Goal: Task Accomplishment & Management: Complete application form

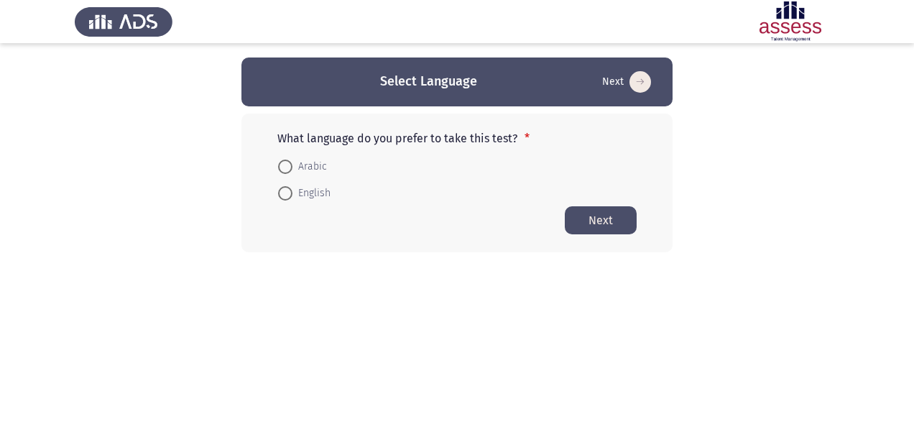
click at [288, 194] on span at bounding box center [285, 193] width 14 height 14
click at [288, 194] on input "English" at bounding box center [285, 193] width 14 height 14
radio input "true"
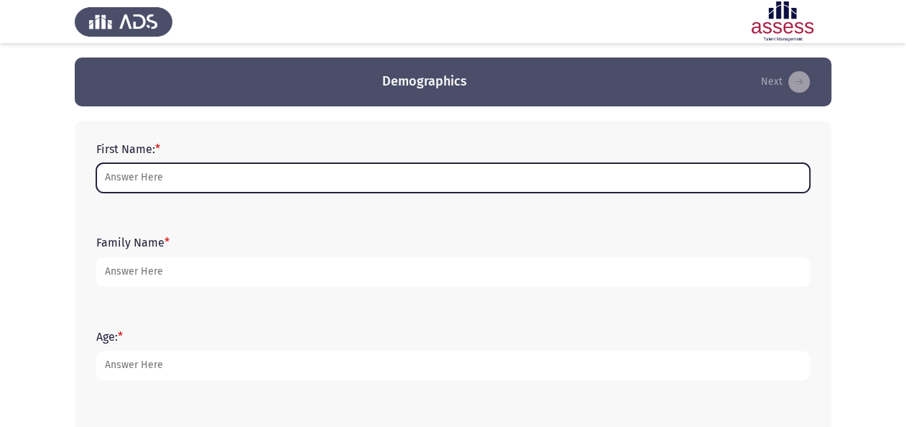
click at [181, 180] on input "First Name: *" at bounding box center [453, 177] width 714 height 29
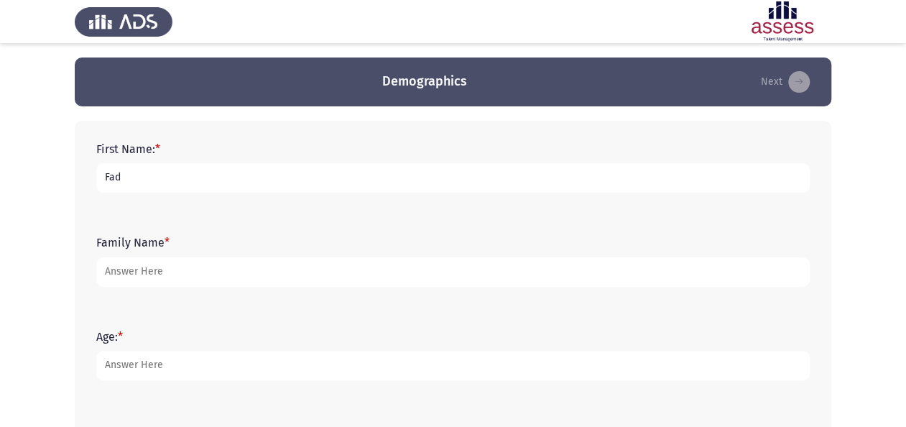
type input "Fady"
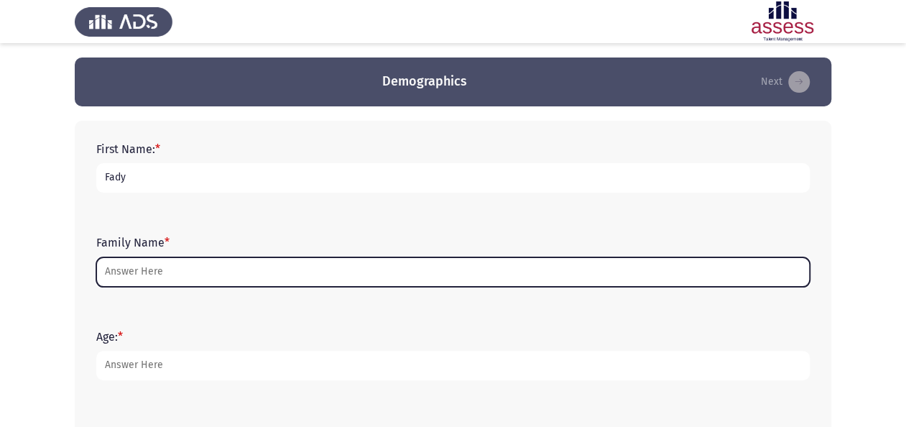
click at [185, 262] on input "Family Name *" at bounding box center [453, 271] width 714 height 29
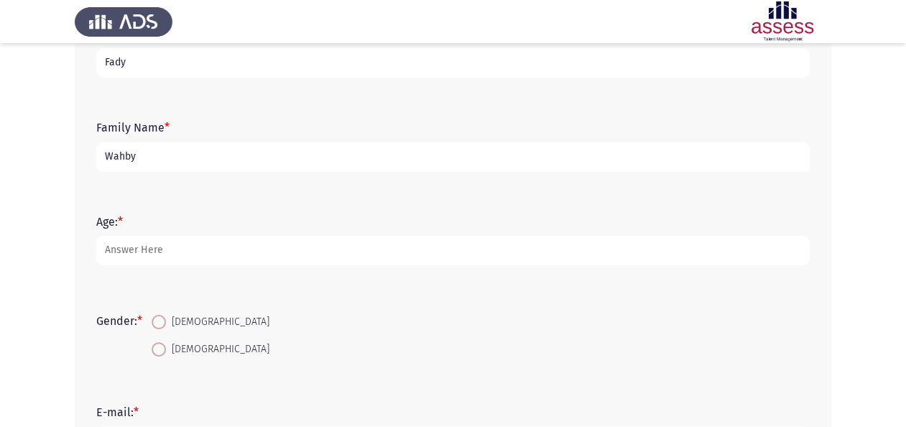
scroll to position [144, 0]
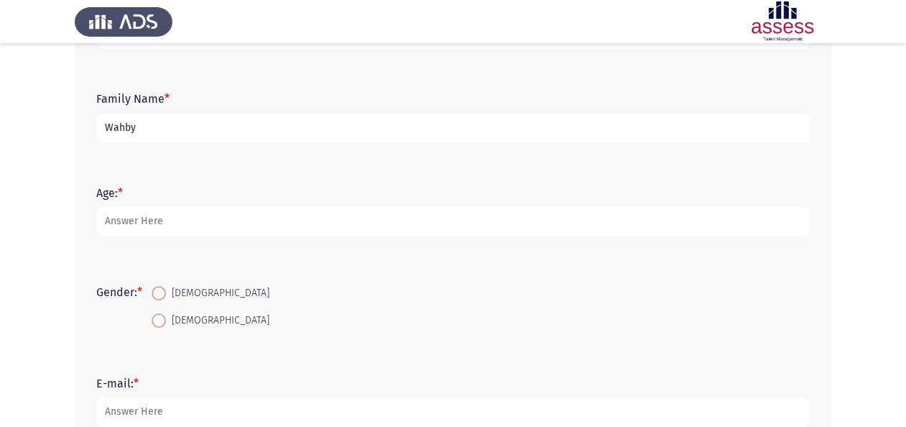
type input "Wahby"
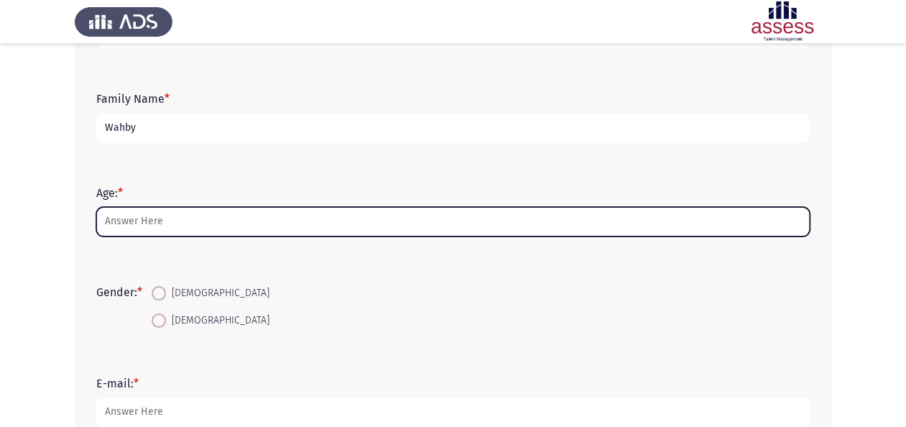
click at [185, 225] on input "Age: *" at bounding box center [453, 221] width 714 height 29
type input "8"
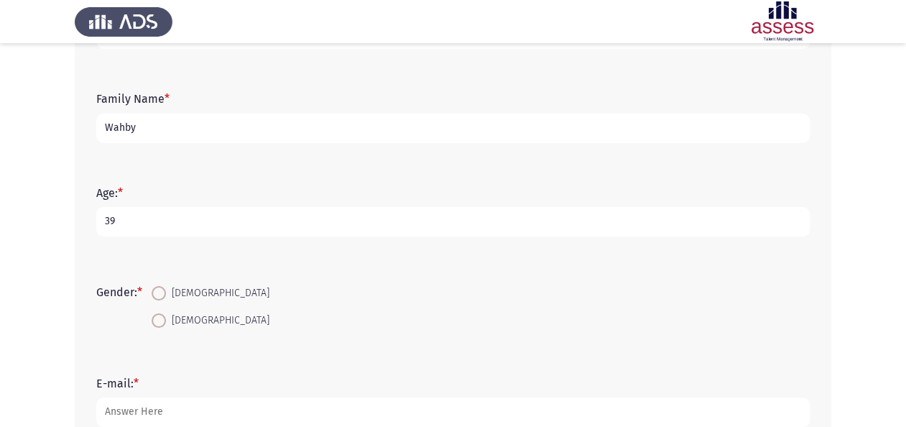
type input "39"
click at [169, 289] on span "[DEMOGRAPHIC_DATA]" at bounding box center [218, 293] width 104 height 17
click at [166, 289] on input "[DEMOGRAPHIC_DATA]" at bounding box center [159, 293] width 14 height 14
radio input "true"
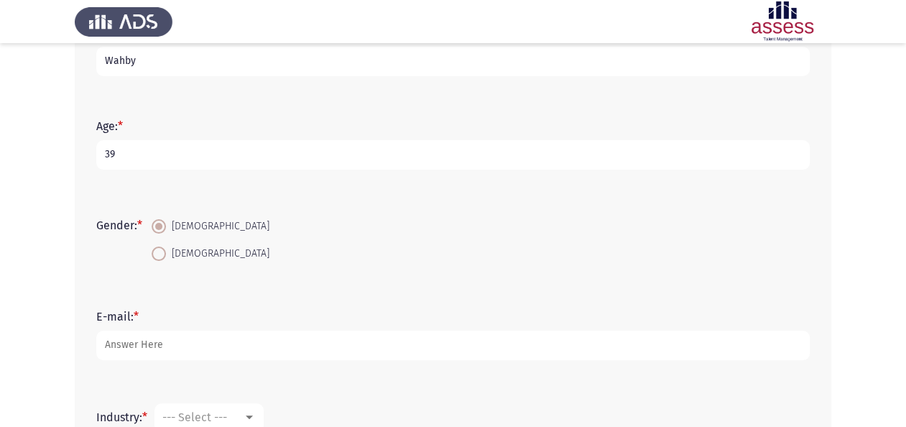
scroll to position [288, 0]
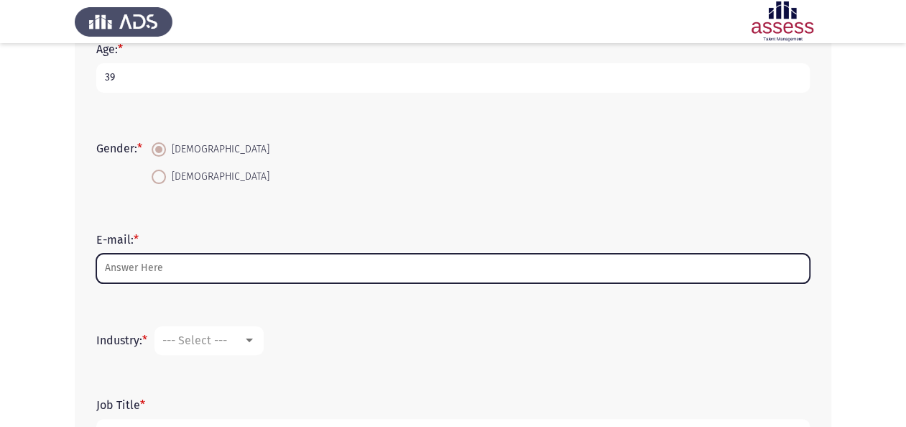
click at [177, 265] on input "E-mail: *" at bounding box center [453, 268] width 714 height 29
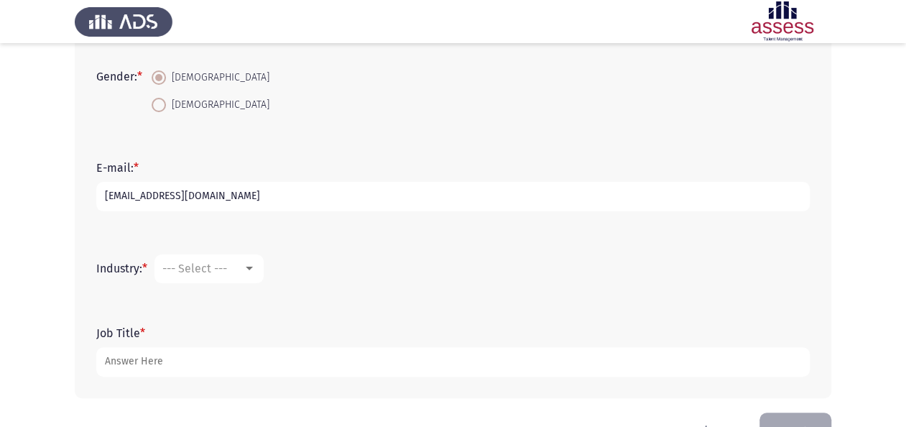
scroll to position [402, 0]
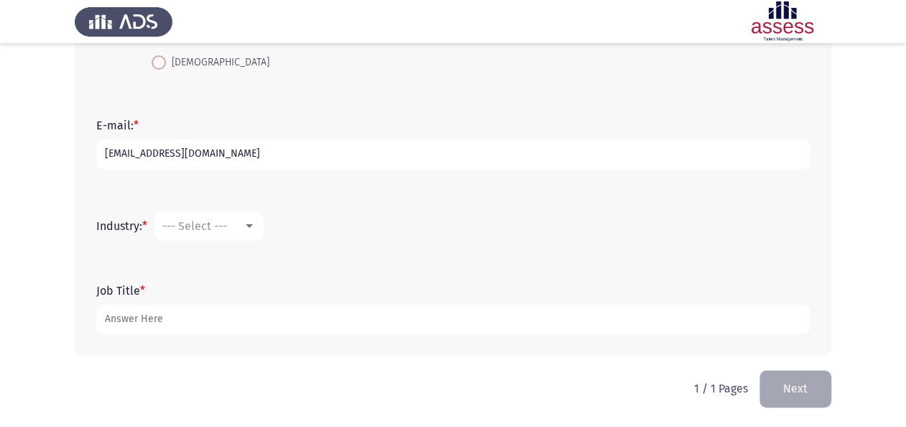
type input "[EMAIL_ADDRESS][DOMAIN_NAME]"
click at [241, 230] on div "--- Select ---" at bounding box center [202, 226] width 81 height 14
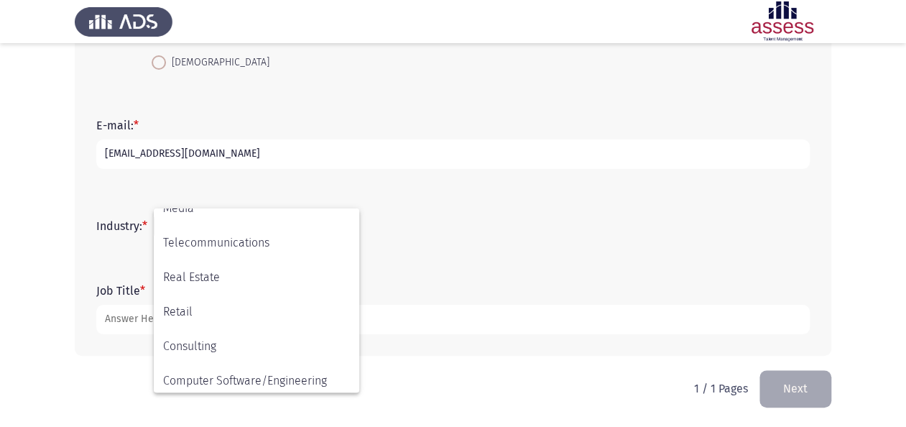
scroll to position [472, 0]
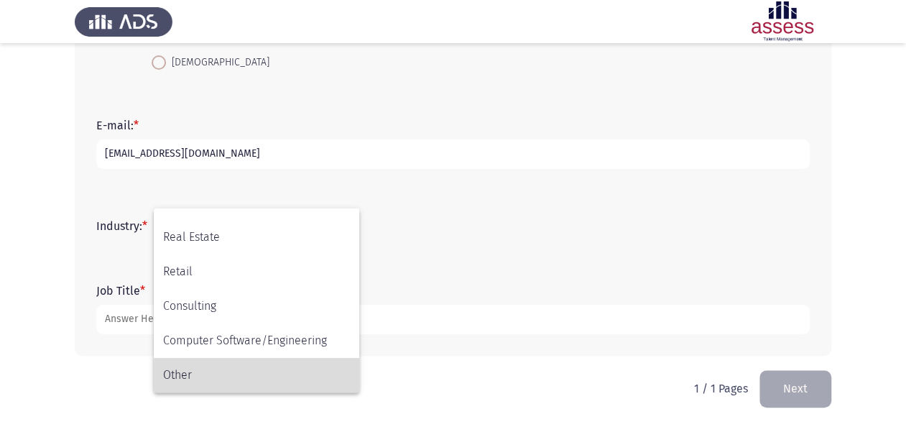
click at [221, 366] on span "Other" at bounding box center [256, 375] width 187 height 35
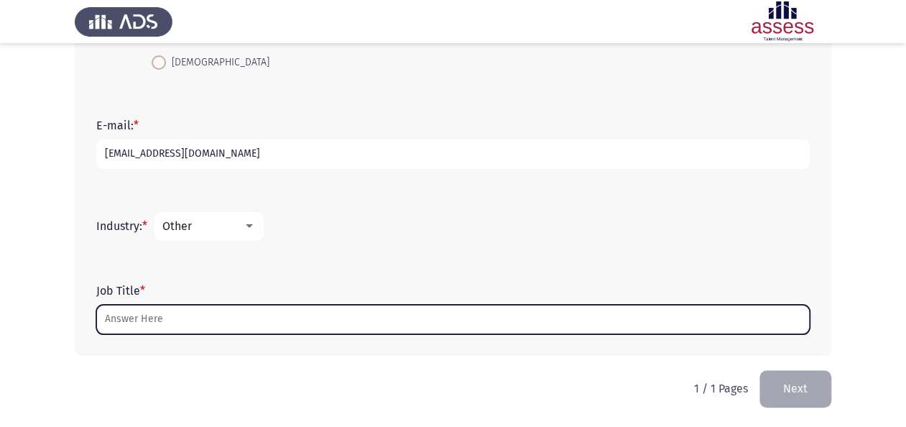
click at [215, 329] on input "Job Title *" at bounding box center [453, 319] width 714 height 29
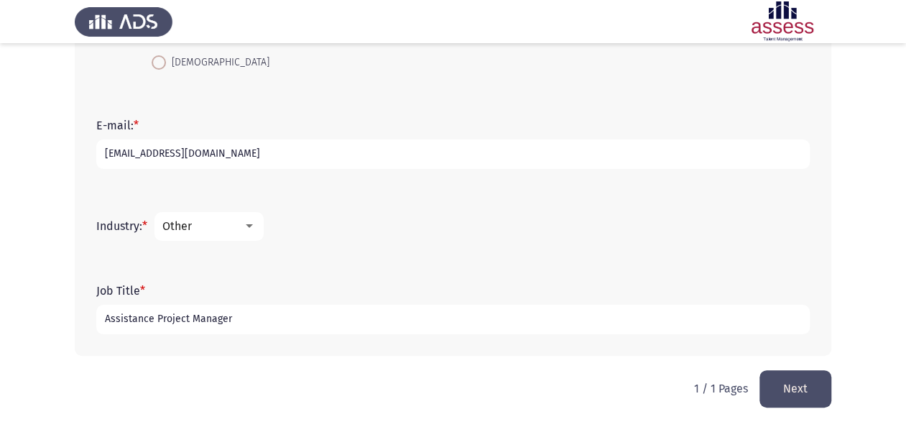
type input "Assistance Project Manager"
click at [310, 154] on input "[EMAIL_ADDRESS][DOMAIN_NAME]" at bounding box center [453, 153] width 714 height 29
drag, startPoint x: 310, startPoint y: 154, endPoint x: 88, endPoint y: 161, distance: 221.5
click at [88, 161] on div "First Name: * [PERSON_NAME] Family Name * [PERSON_NAME] Age: * [DEMOGRAPHIC_DAT…" at bounding box center [453, 37] width 757 height 637
click at [814, 392] on button "Next" at bounding box center [796, 388] width 72 height 37
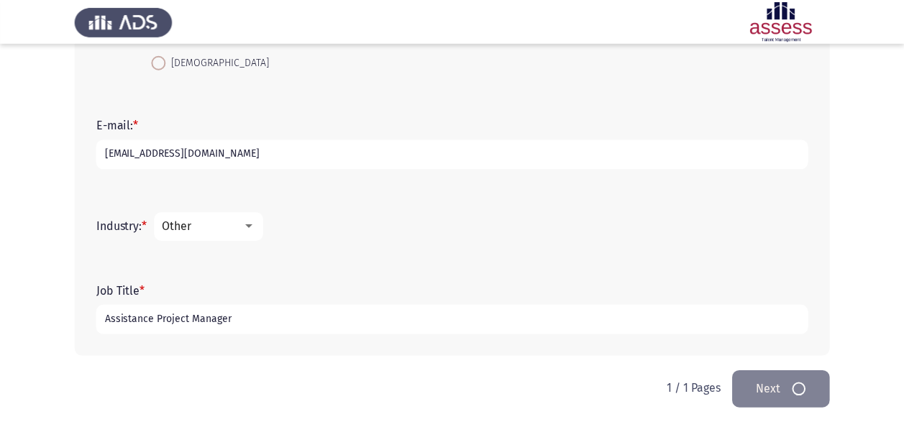
scroll to position [0, 0]
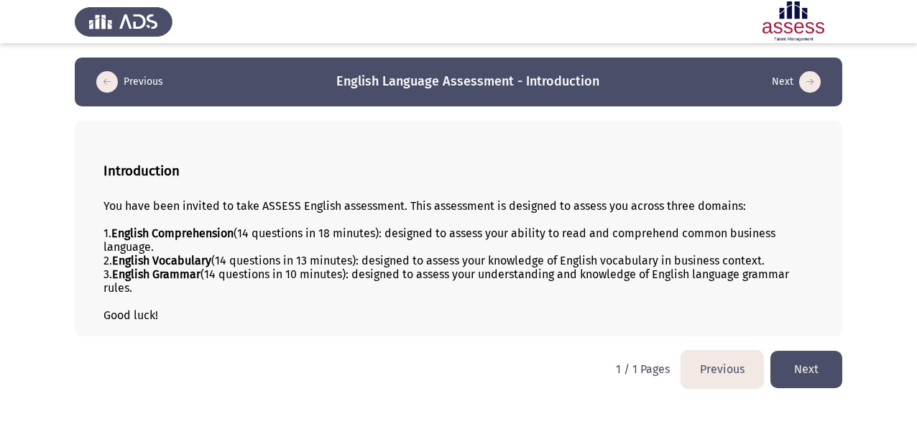
click at [805, 374] on button "Next" at bounding box center [807, 369] width 72 height 37
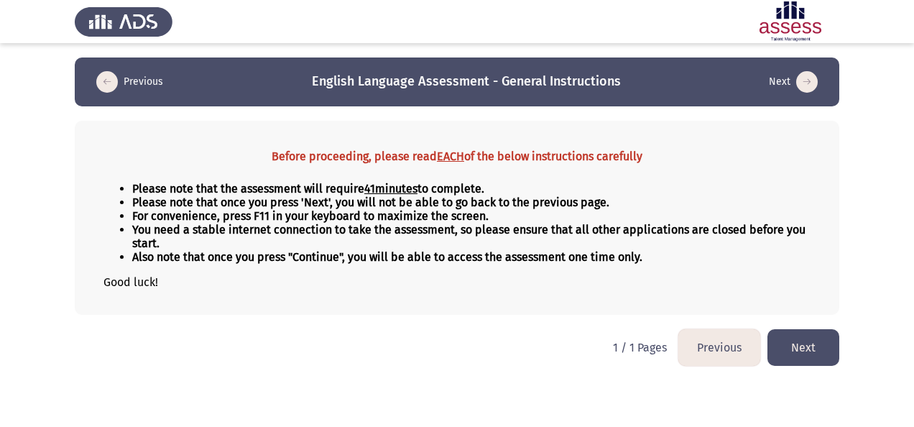
click at [807, 348] on button "Next" at bounding box center [804, 347] width 72 height 37
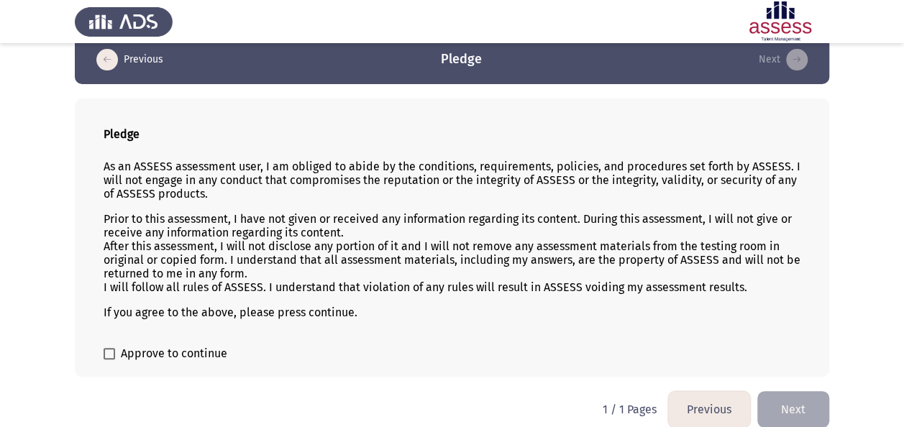
scroll to position [35, 0]
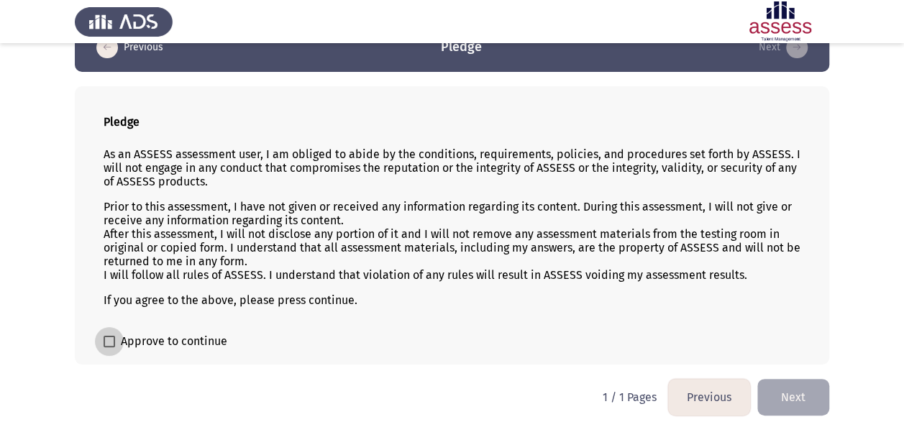
click at [119, 338] on label "Approve to continue" at bounding box center [166, 341] width 124 height 17
click at [109, 347] on input "Approve to continue" at bounding box center [109, 347] width 1 height 1
checkbox input "true"
click at [808, 397] on button "Next" at bounding box center [793, 397] width 72 height 37
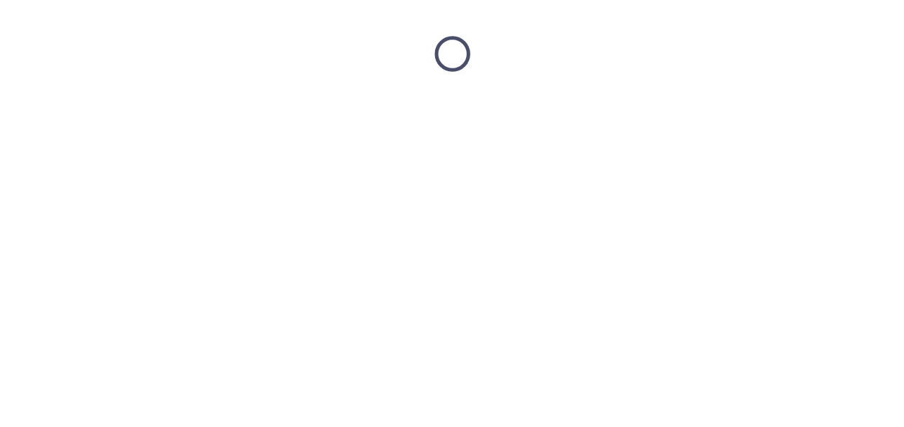
scroll to position [0, 0]
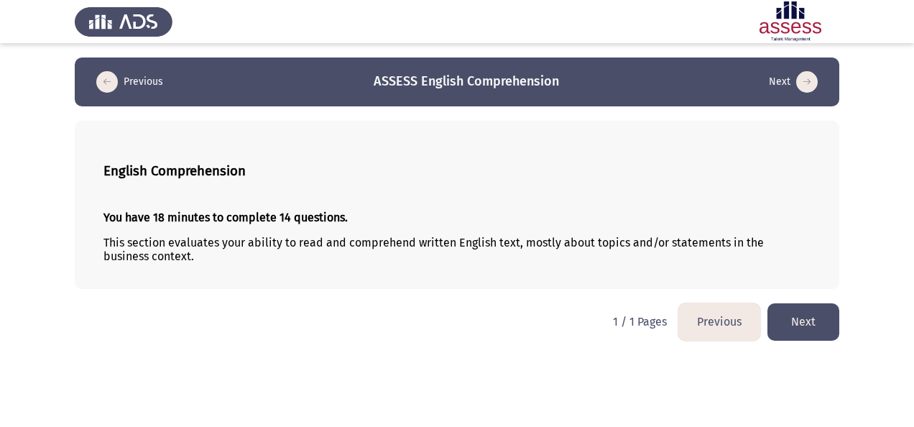
click at [820, 318] on button "Next" at bounding box center [804, 321] width 72 height 37
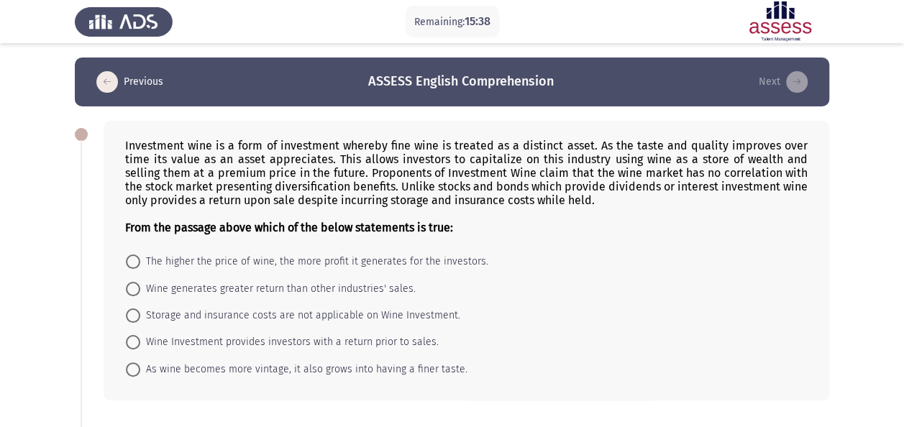
click at [131, 263] on span at bounding box center [133, 261] width 14 height 14
click at [131, 263] on input "The higher the price of wine, the more profit it generates for the investors." at bounding box center [133, 261] width 14 height 14
radio input "true"
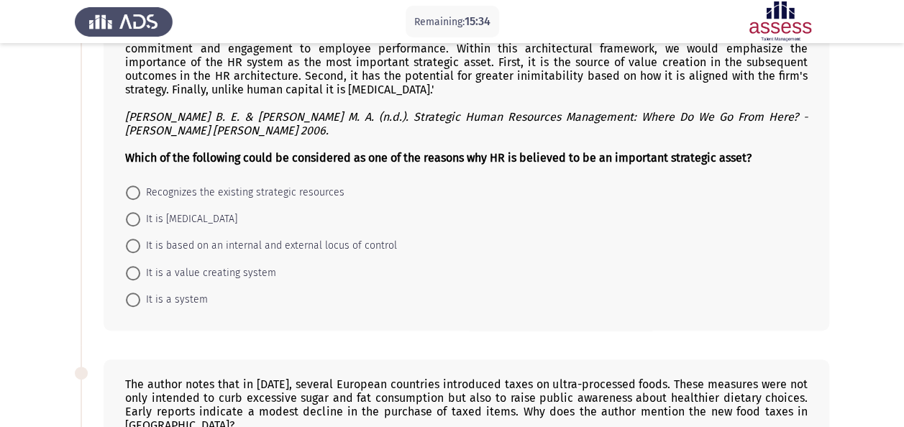
scroll to position [359, 0]
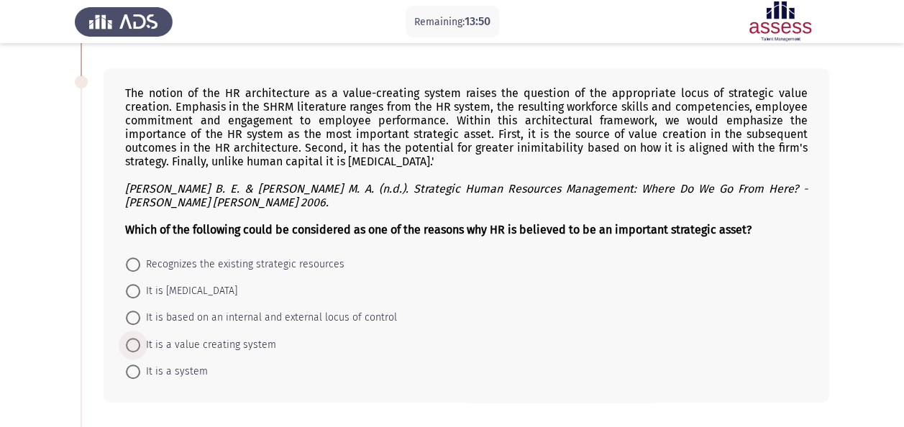
click at [135, 340] on span at bounding box center [133, 345] width 14 height 14
click at [135, 340] on input "It is a value creating system" at bounding box center [133, 345] width 14 height 14
radio input "true"
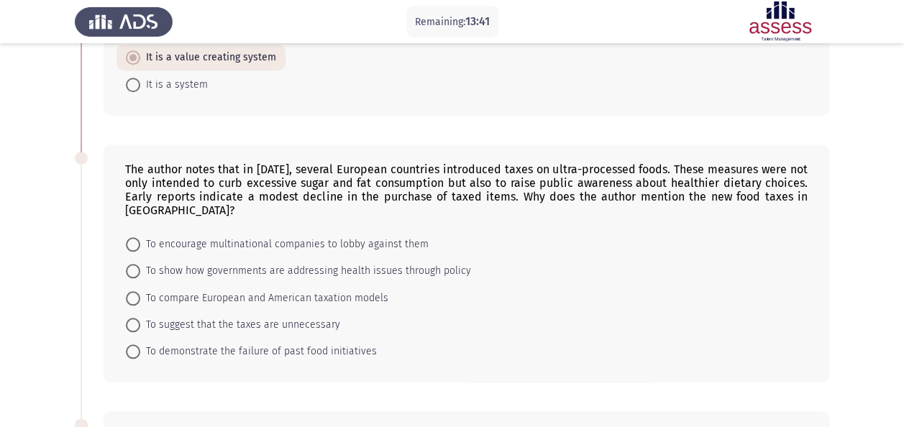
scroll to position [647, 0]
click at [139, 262] on span at bounding box center [133, 269] width 14 height 14
click at [139, 262] on input "To show how governments are addressing health issues through policy" at bounding box center [133, 269] width 14 height 14
radio input "true"
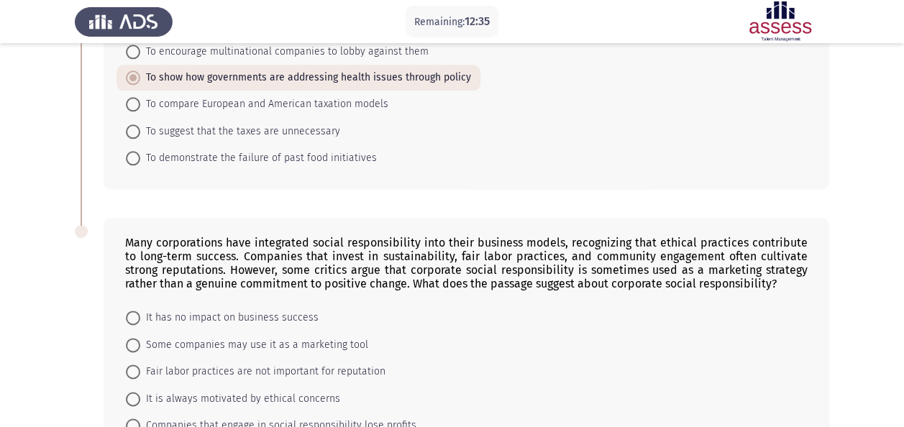
scroll to position [929, 0]
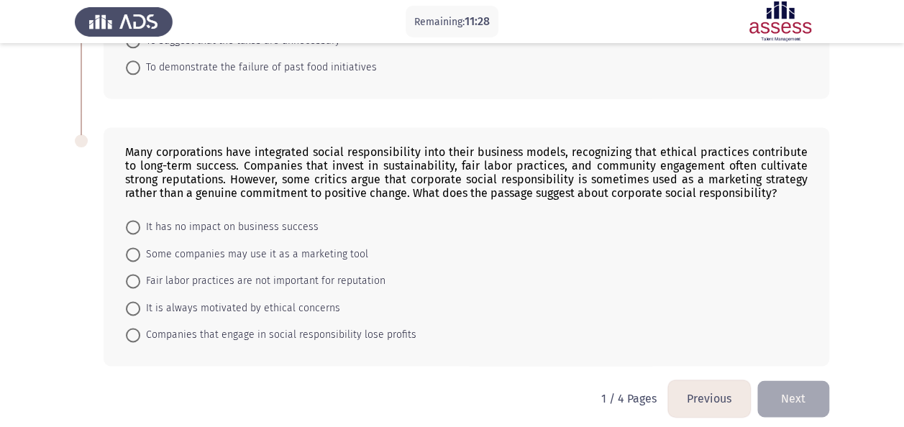
click at [139, 247] on span at bounding box center [133, 254] width 14 height 14
click at [139, 247] on input "Some companies may use it as a marketing tool" at bounding box center [133, 254] width 14 height 14
radio input "true"
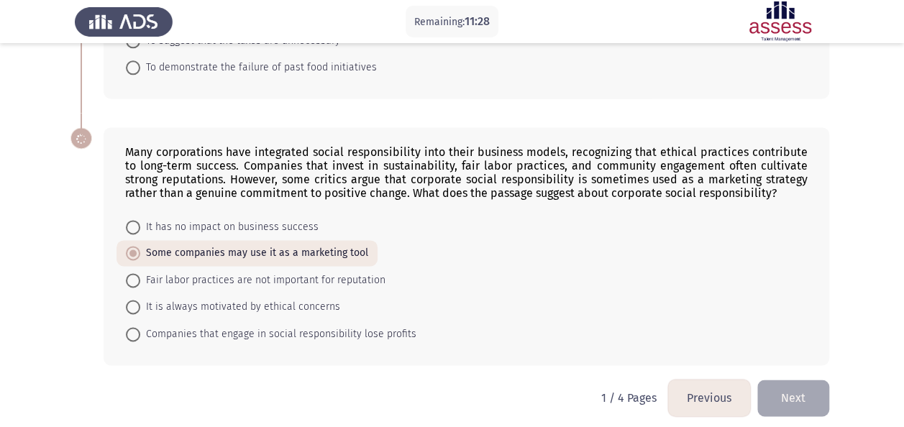
scroll to position [927, 0]
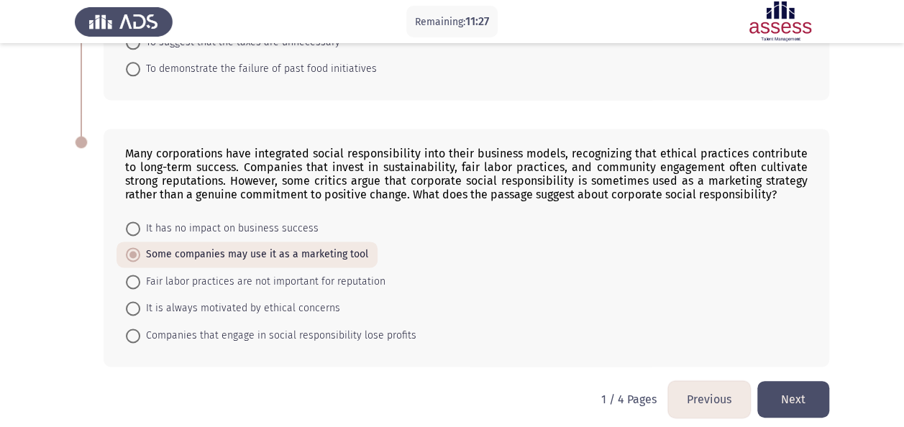
click at [777, 381] on button "Next" at bounding box center [793, 399] width 72 height 37
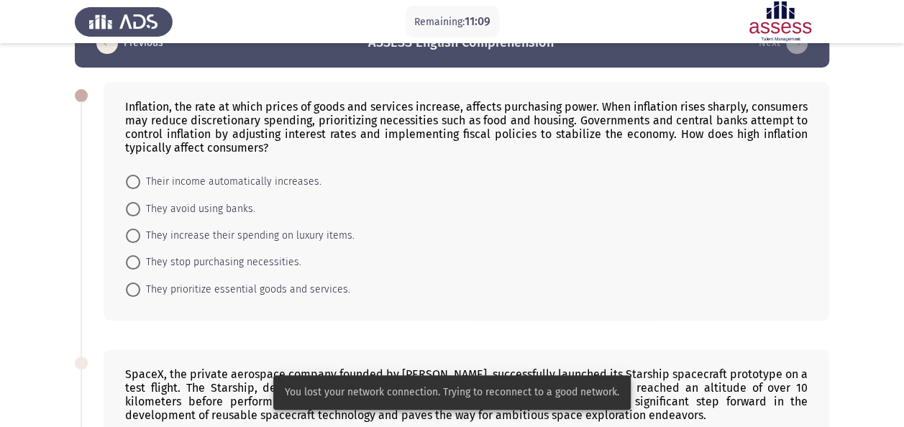
scroll to position [72, 0]
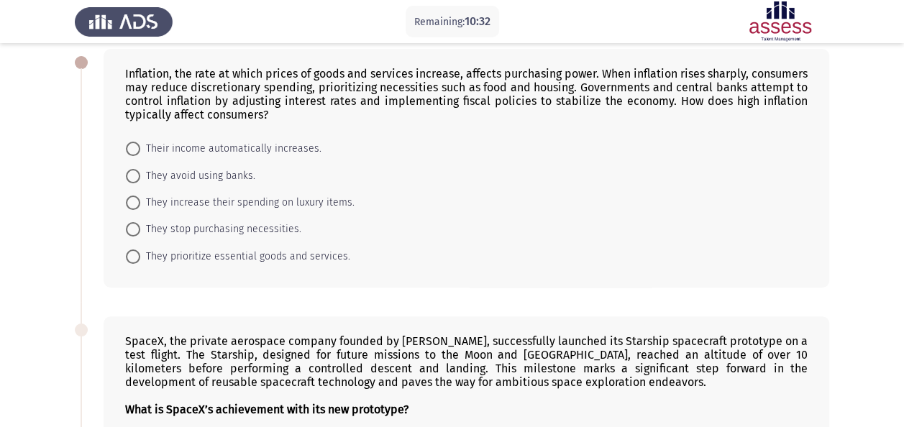
click at [134, 253] on span at bounding box center [133, 256] width 14 height 14
click at [134, 253] on input "They prioritize essential goods and services." at bounding box center [133, 256] width 14 height 14
radio input "true"
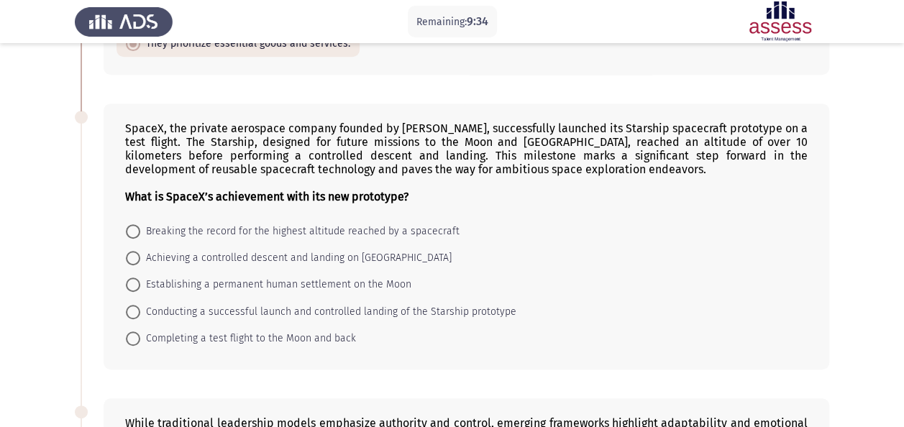
scroll to position [288, 0]
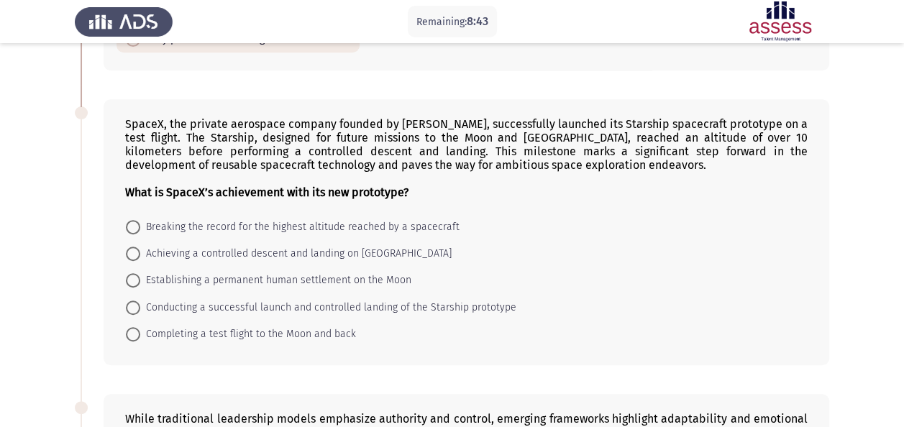
click at [150, 300] on span "Conducting a successful launch and controlled landing of the Starship prototype" at bounding box center [328, 307] width 376 height 17
click at [140, 300] on input "Conducting a successful launch and controlled landing of the Starship prototype" at bounding box center [133, 307] width 14 height 14
radio input "true"
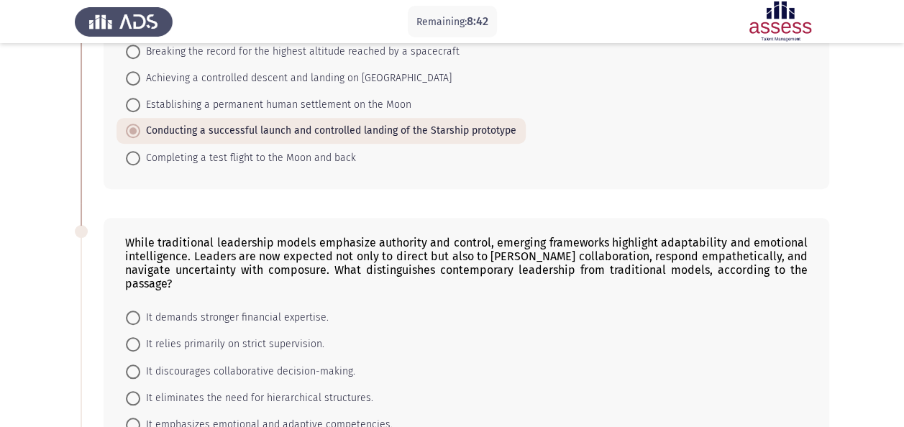
scroll to position [503, 0]
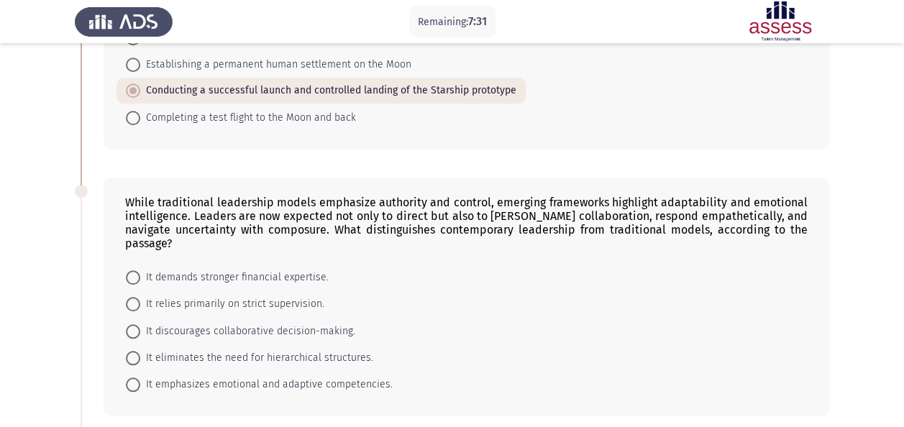
click at [134, 377] on span at bounding box center [133, 384] width 14 height 14
click at [134, 377] on input "It emphasizes emotional and adaptive competencies." at bounding box center [133, 384] width 14 height 14
radio input "true"
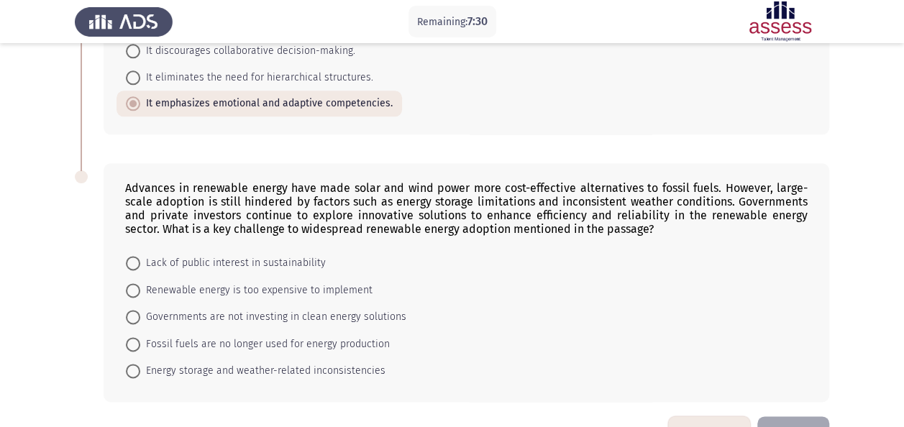
scroll to position [808, 0]
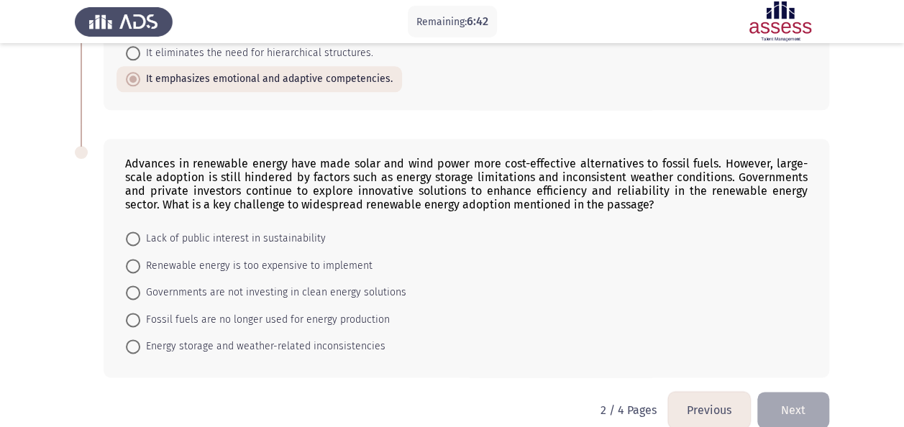
click at [142, 311] on span "Fossil fuels are no longer used for energy production" at bounding box center [264, 319] width 249 height 17
click at [140, 313] on input "Fossil fuels are no longer used for energy production" at bounding box center [133, 320] width 14 height 14
radio input "true"
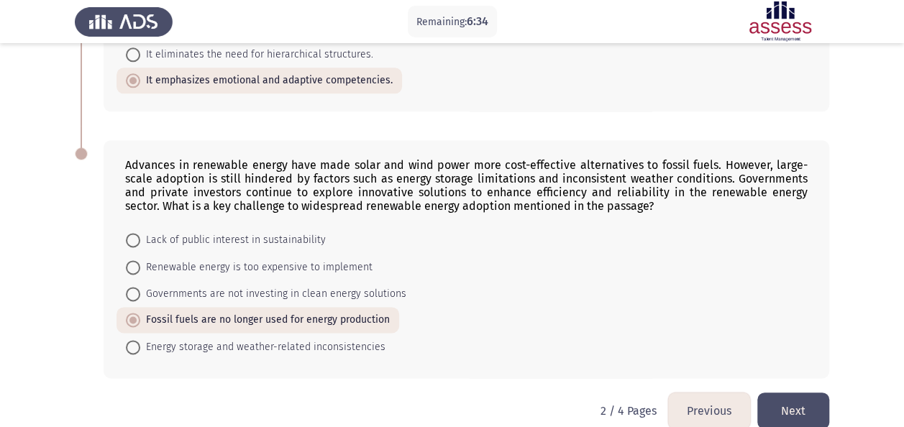
click at [807, 398] on button "Next" at bounding box center [793, 411] width 72 height 37
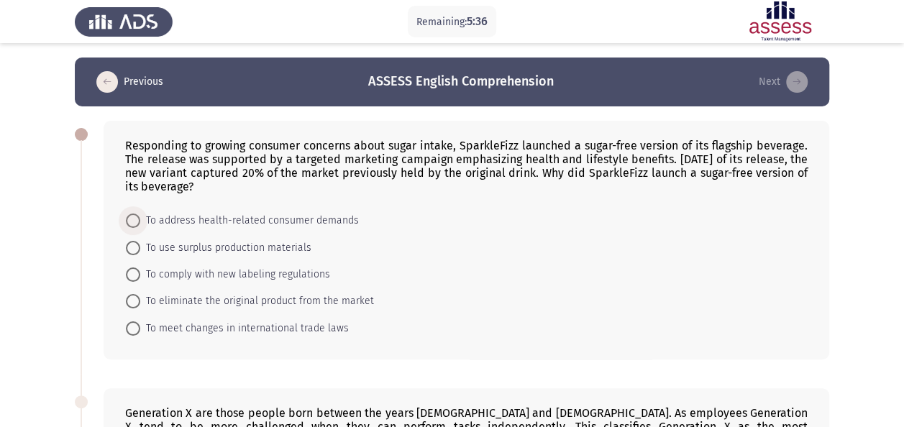
click at [139, 220] on span at bounding box center [133, 221] width 14 height 14
click at [139, 220] on input "To address health-related consumer demands" at bounding box center [133, 221] width 14 height 14
radio input "true"
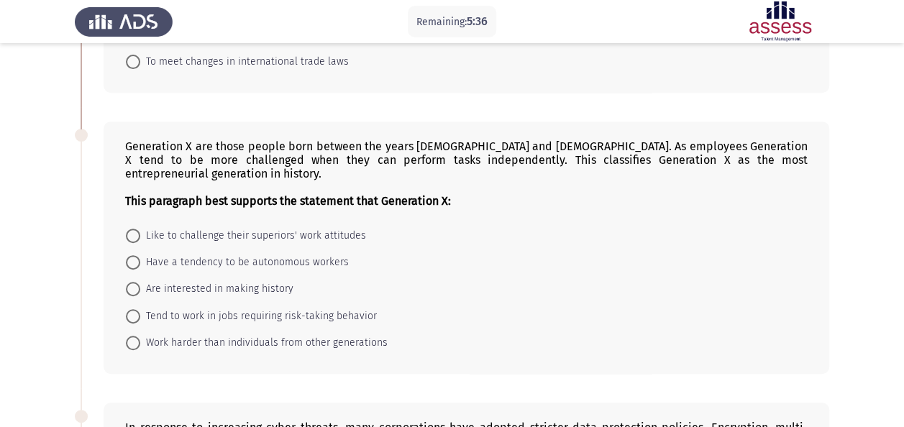
scroll to position [288, 0]
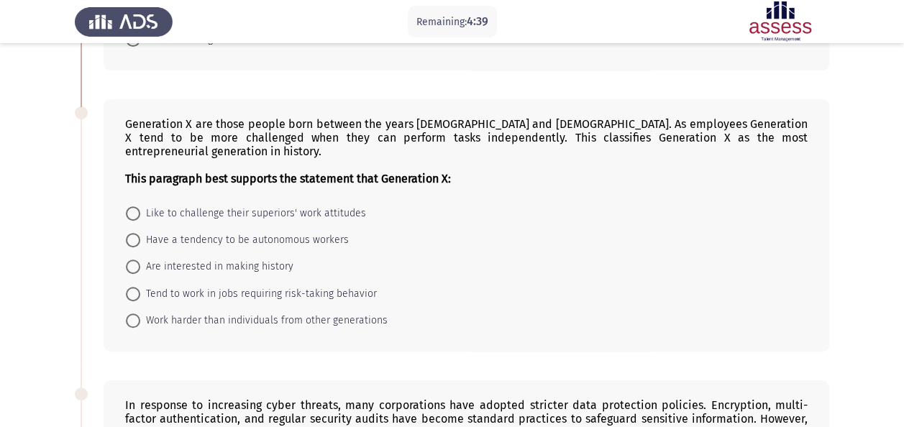
click at [147, 231] on span "Have a tendency to be autonomous workers" at bounding box center [244, 239] width 208 height 17
click at [140, 233] on input "Have a tendency to be autonomous workers" at bounding box center [133, 240] width 14 height 14
radio input "true"
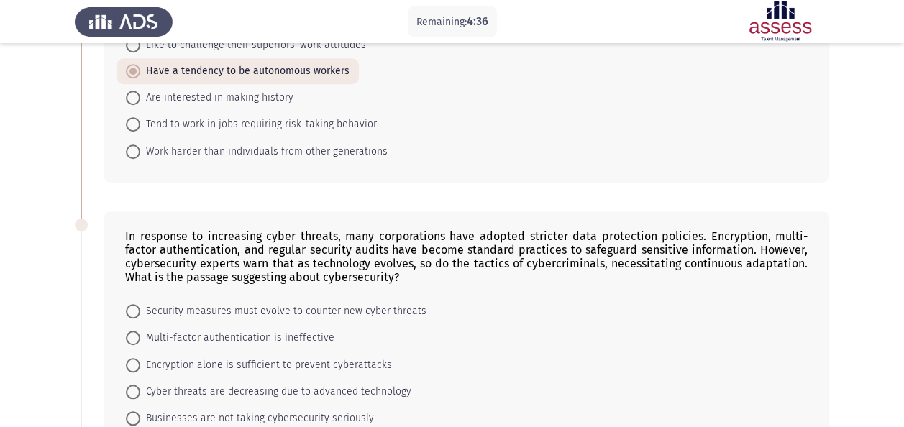
scroll to position [575, 0]
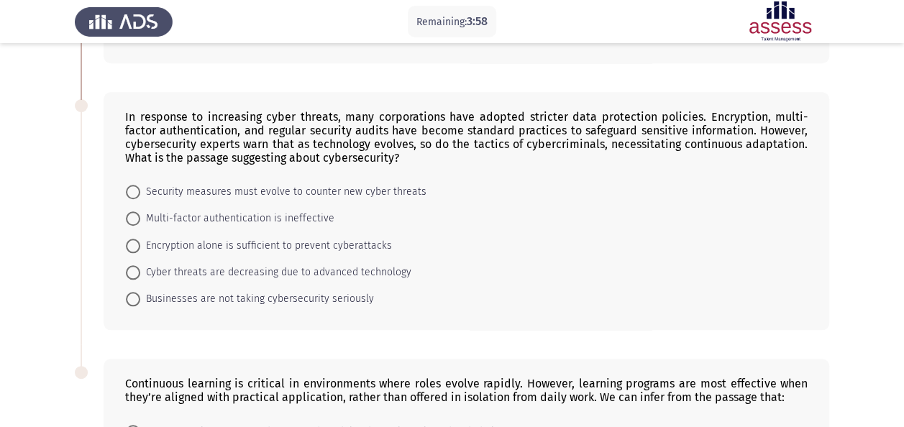
click at [132, 178] on mat-radio-button "Security measures must evolve to counter new cyber threats" at bounding box center [275, 191] width 319 height 27
click at [132, 185] on span at bounding box center [133, 192] width 14 height 14
click at [132, 185] on input "Security measures must evolve to counter new cyber threats" at bounding box center [133, 192] width 14 height 14
radio input "true"
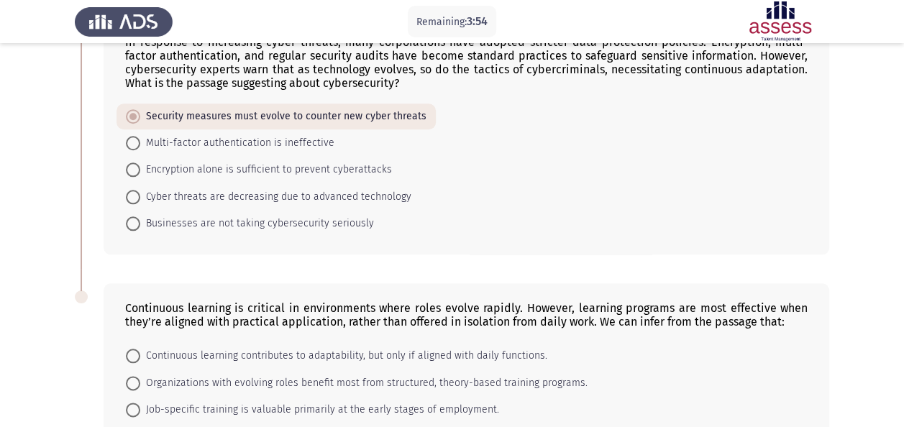
scroll to position [768, 0]
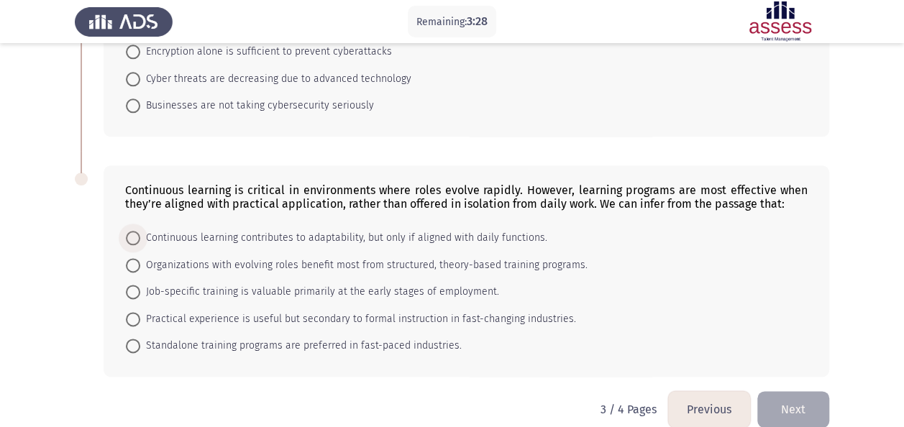
click at [131, 231] on span at bounding box center [133, 238] width 14 height 14
click at [131, 231] on input "Continuous learning contributes to adaptability, but only if aligned with daily…" at bounding box center [133, 238] width 14 height 14
radio input "true"
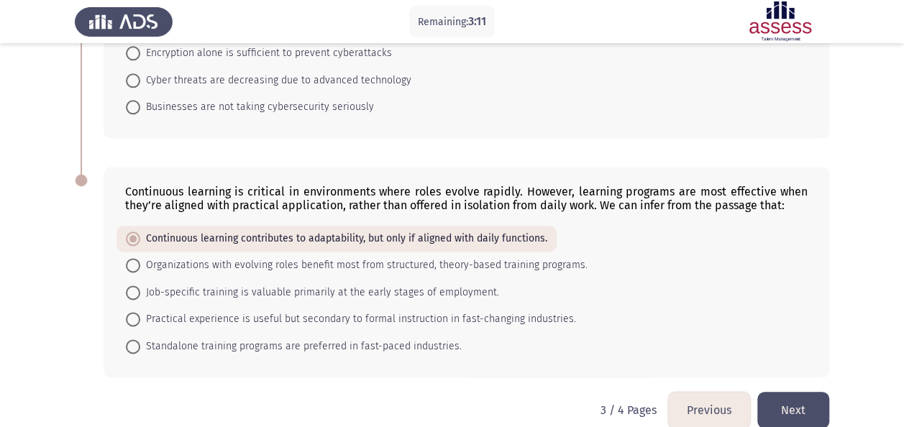
click at [794, 397] on button "Next" at bounding box center [793, 410] width 72 height 37
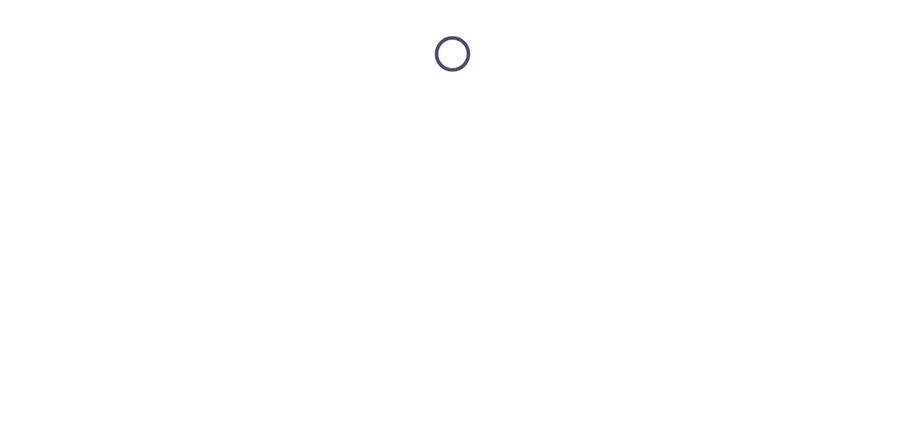
scroll to position [0, 0]
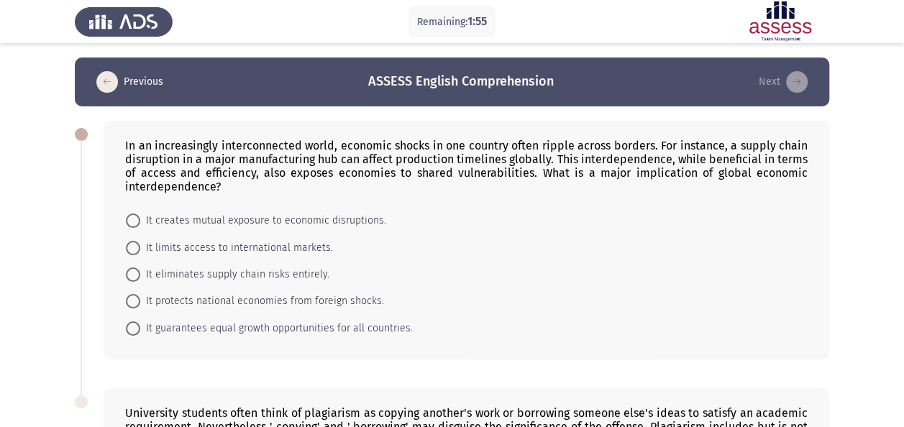
click at [142, 240] on span "It limits access to international markets." at bounding box center [236, 247] width 193 height 17
click at [140, 241] on input "It limits access to international markets." at bounding box center [133, 248] width 14 height 14
radio input "true"
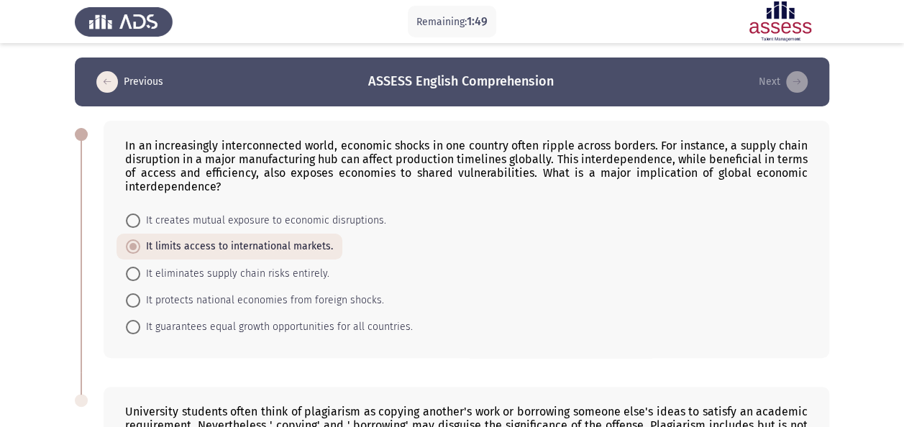
click at [138, 275] on span at bounding box center [133, 274] width 14 height 14
click at [138, 275] on input "It eliminates supply chain risks entirely." at bounding box center [133, 274] width 14 height 14
radio input "true"
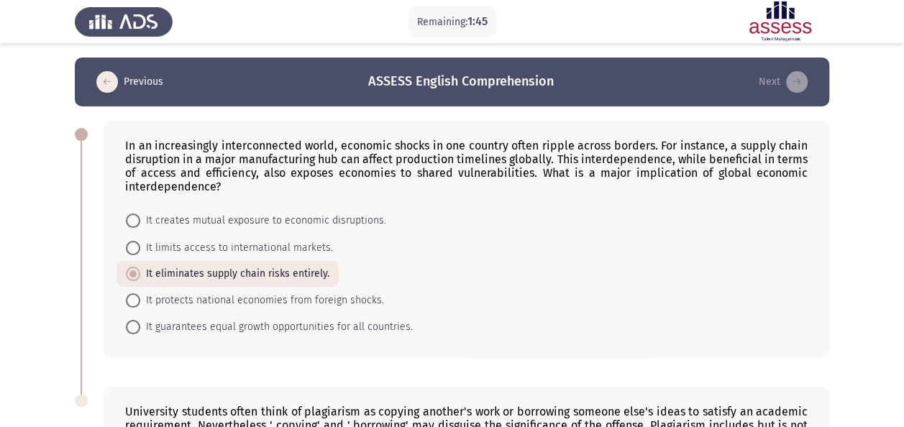
click at [129, 215] on span at bounding box center [133, 221] width 14 height 14
click at [129, 215] on input "It creates mutual exposure to economic disruptions." at bounding box center [133, 221] width 14 height 14
radio input "true"
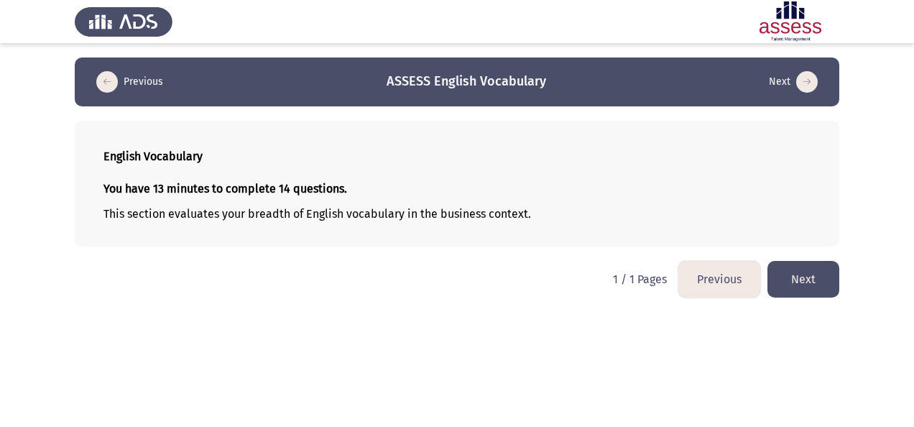
click at [804, 283] on button "Next" at bounding box center [804, 279] width 72 height 37
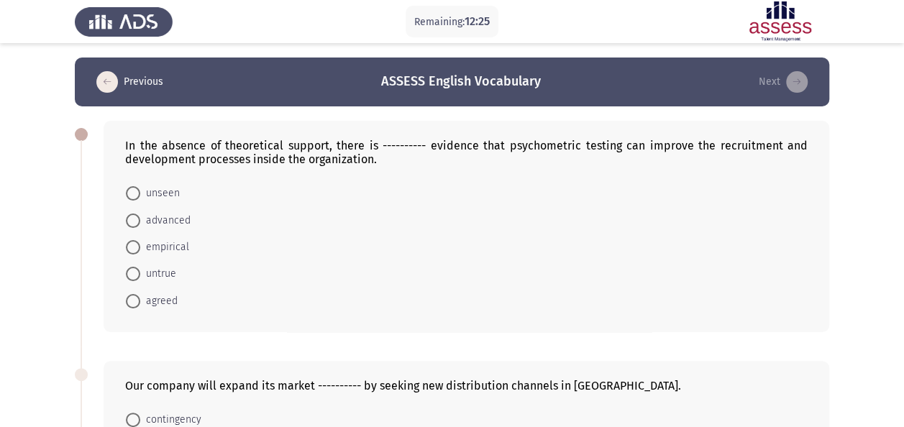
click at [134, 194] on span at bounding box center [133, 193] width 14 height 14
click at [134, 194] on input "unseen" at bounding box center [133, 193] width 14 height 14
radio input "true"
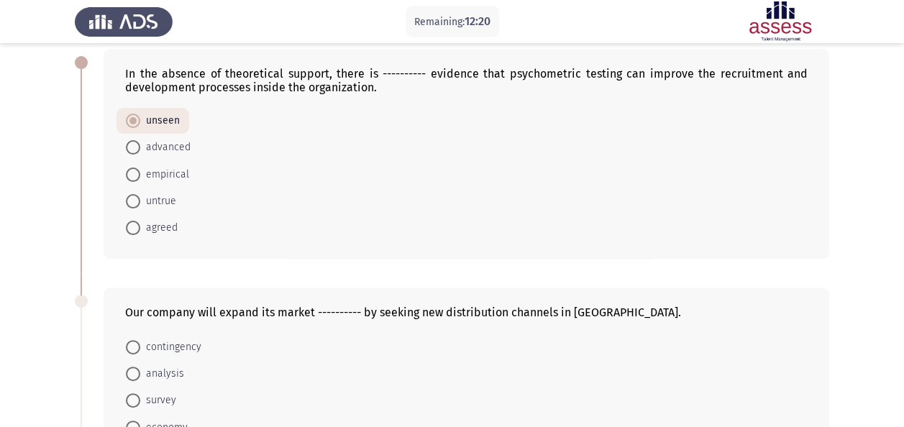
scroll to position [288, 0]
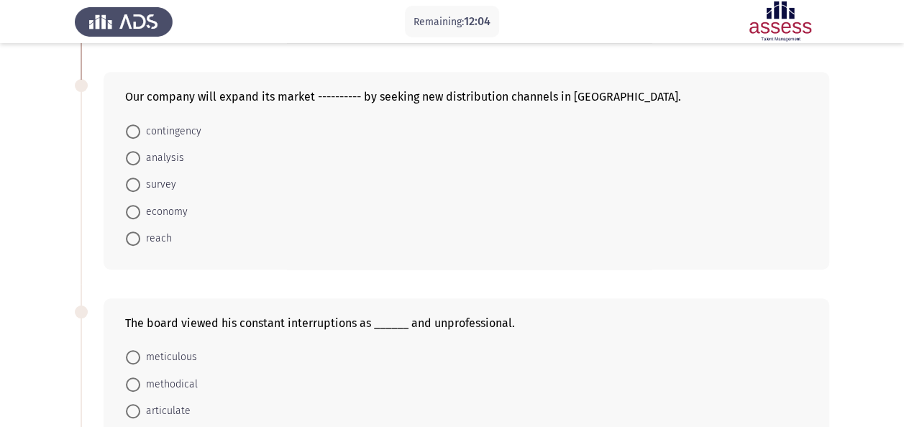
click at [142, 239] on span "reach" at bounding box center [156, 238] width 32 height 17
click at [140, 239] on input "reach" at bounding box center [133, 238] width 14 height 14
radio input "true"
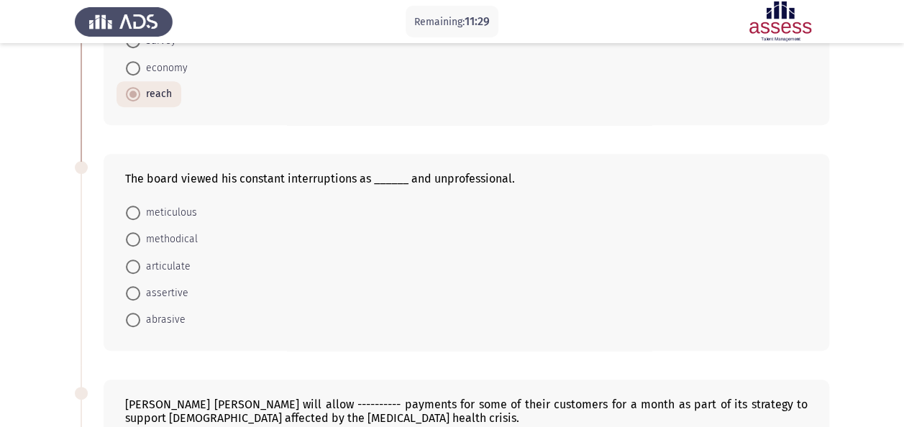
click at [131, 313] on span at bounding box center [133, 320] width 14 height 14
click at [131, 313] on input "abrasive" at bounding box center [133, 320] width 14 height 14
radio input "true"
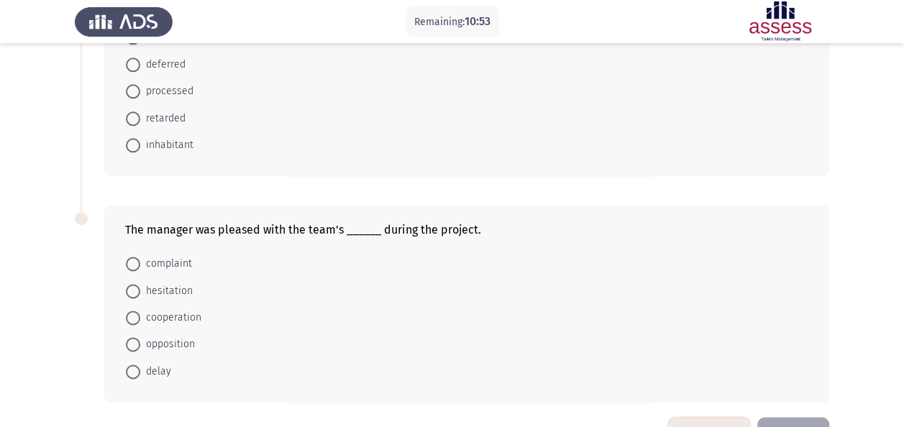
scroll to position [863, 0]
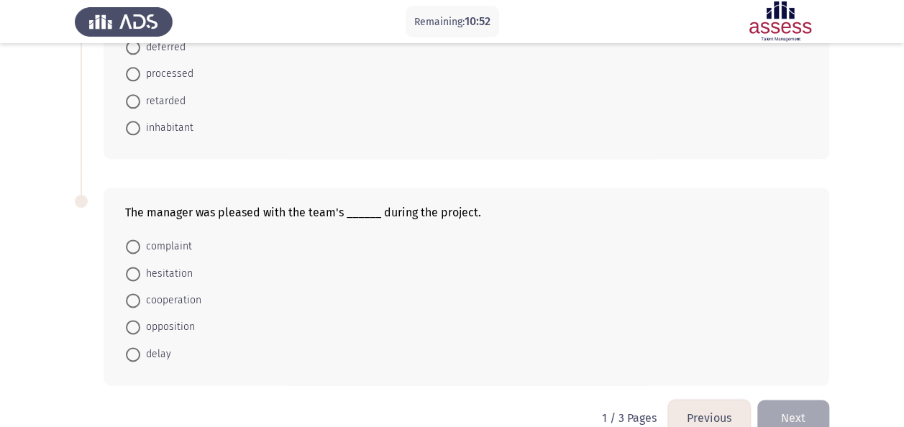
click at [134, 295] on span at bounding box center [133, 300] width 14 height 14
click at [134, 295] on input "cooperation" at bounding box center [133, 300] width 14 height 14
radio input "true"
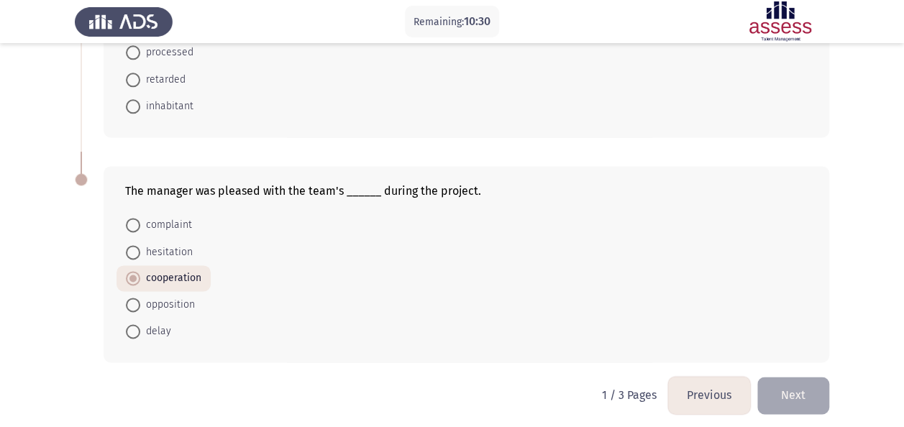
scroll to position [812, 0]
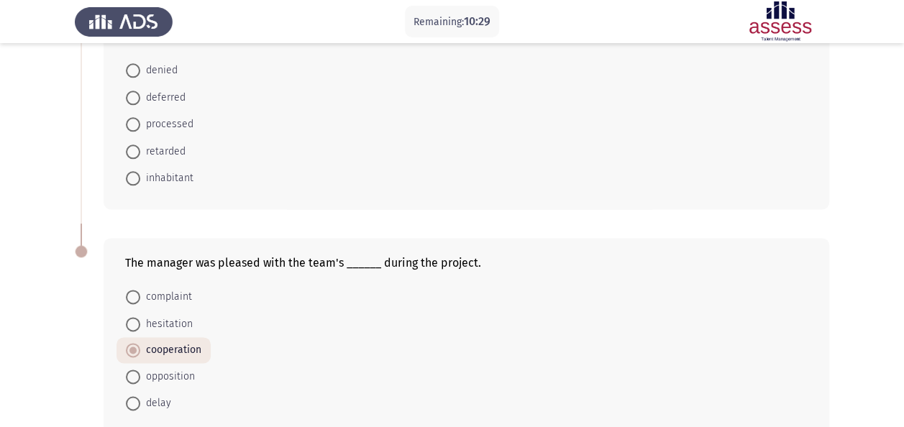
click at [139, 121] on span at bounding box center [133, 124] width 14 height 14
click at [139, 121] on input "processed" at bounding box center [133, 124] width 14 height 14
radio input "true"
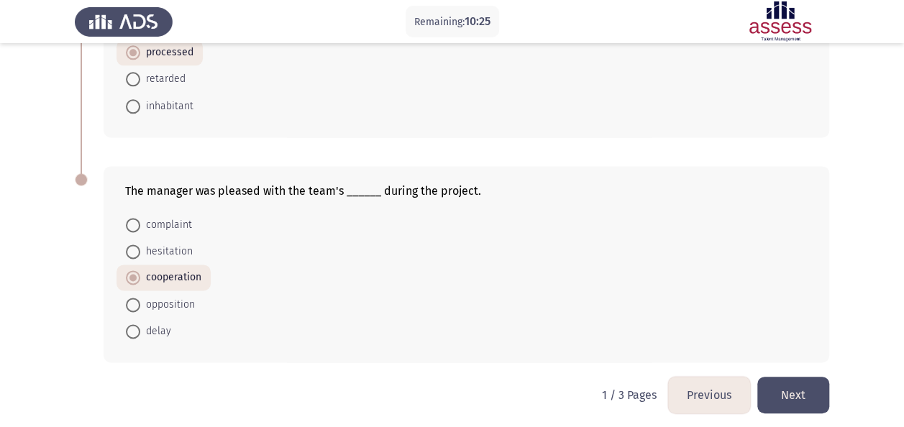
click at [794, 389] on button "Next" at bounding box center [793, 395] width 72 height 37
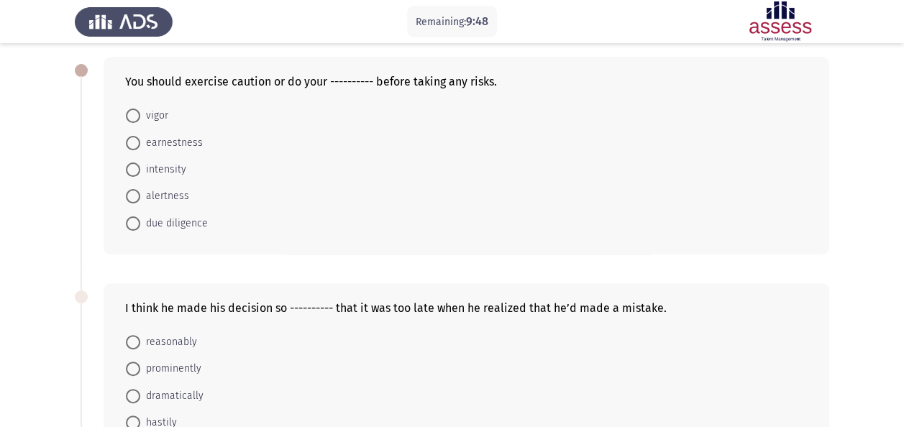
scroll to position [0, 0]
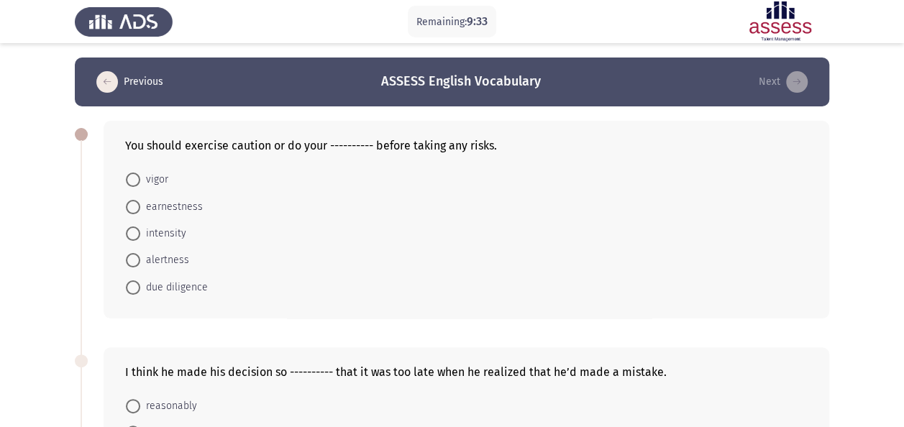
click at [131, 263] on span at bounding box center [133, 260] width 14 height 14
click at [131, 263] on input "alertness" at bounding box center [133, 260] width 14 height 14
radio input "true"
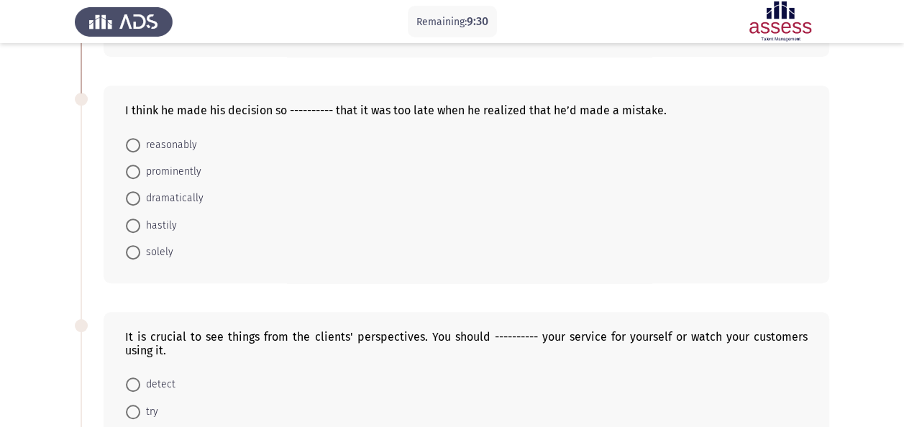
scroll to position [288, 0]
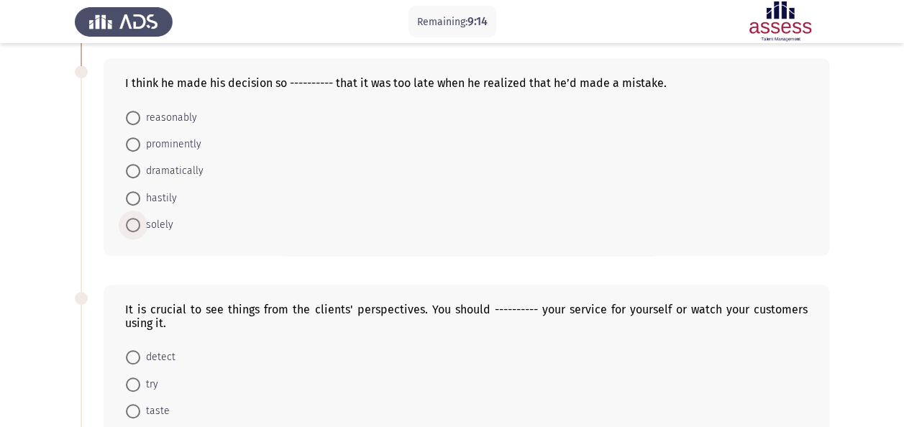
click at [132, 225] on span at bounding box center [133, 225] width 14 height 14
click at [132, 225] on input "solely" at bounding box center [133, 225] width 14 height 14
radio input "true"
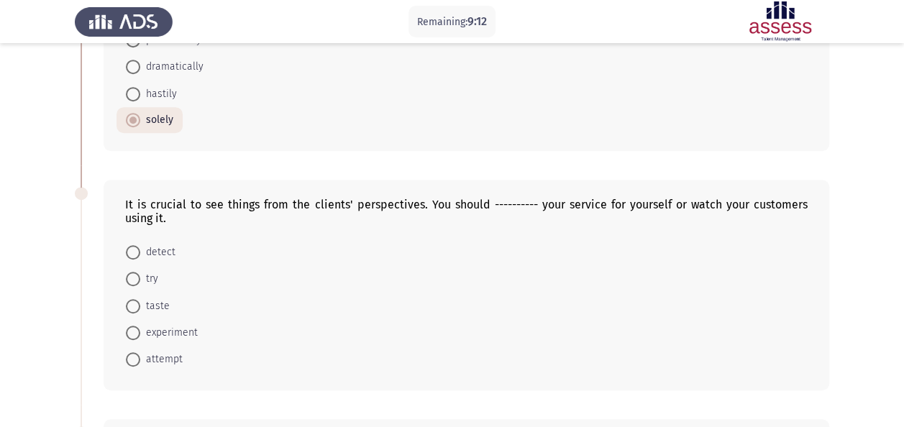
scroll to position [431, 0]
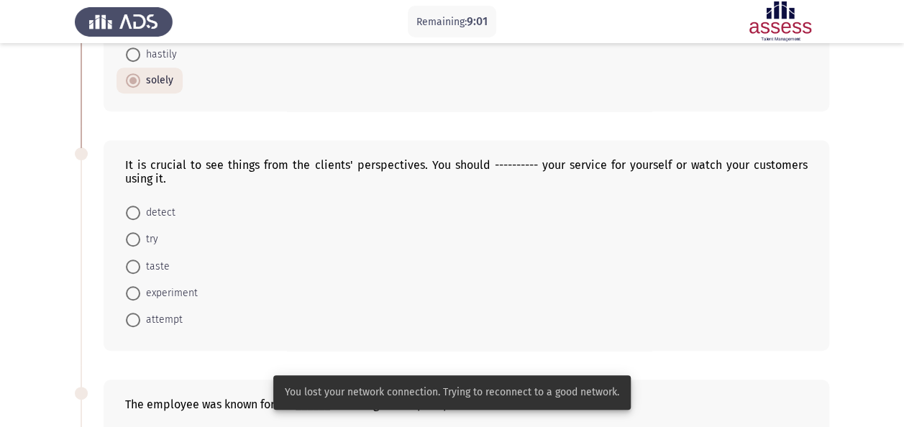
click at [142, 292] on span "experiment" at bounding box center [169, 293] width 58 height 17
click at [140, 292] on input "experiment" at bounding box center [133, 293] width 14 height 14
radio input "true"
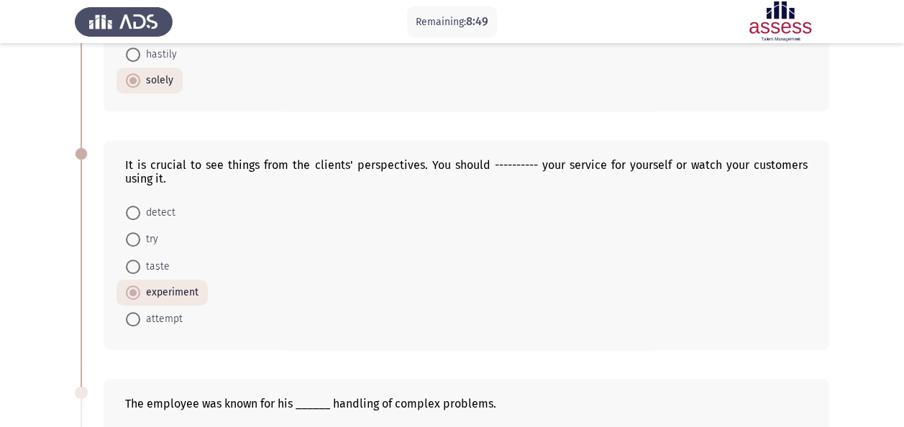
click at [160, 316] on span "attempt" at bounding box center [161, 319] width 42 height 17
click at [140, 316] on input "attempt" at bounding box center [133, 319] width 14 height 14
radio input "true"
click at [144, 263] on span "taste" at bounding box center [154, 266] width 29 height 17
click at [140, 263] on input "taste" at bounding box center [133, 267] width 14 height 14
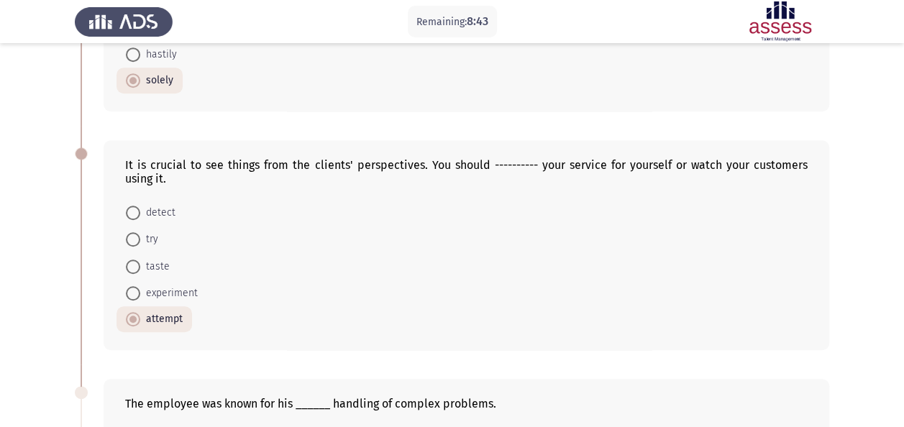
radio input "true"
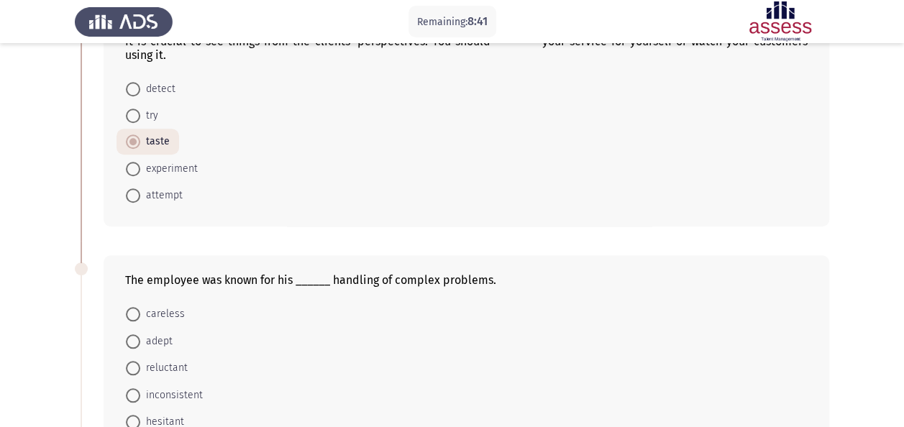
scroll to position [647, 0]
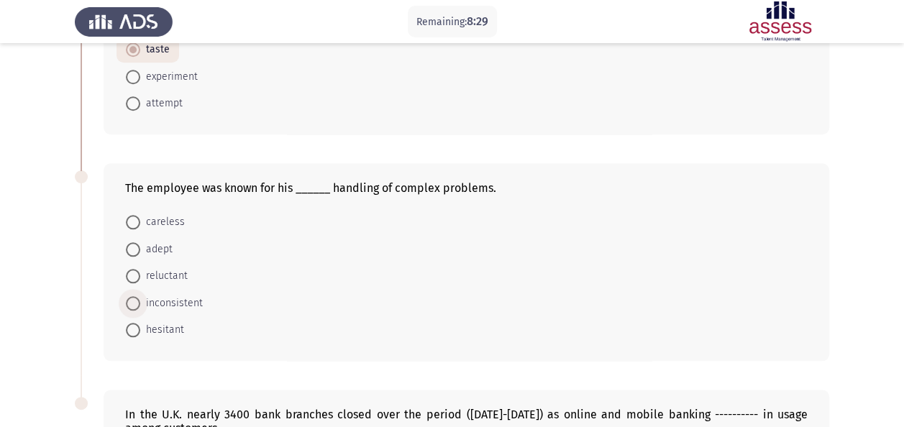
click at [153, 302] on span "inconsistent" at bounding box center [171, 303] width 63 height 17
click at [140, 302] on input "inconsistent" at bounding box center [133, 303] width 14 height 14
radio input "true"
click at [143, 221] on span "careless" at bounding box center [162, 222] width 45 height 17
click at [140, 221] on input "careless" at bounding box center [133, 222] width 14 height 14
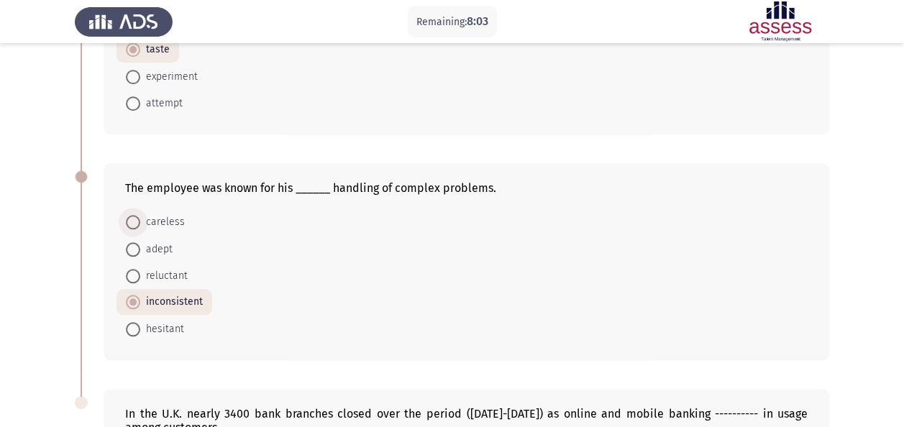
radio input "true"
click at [141, 245] on span "adept" at bounding box center [156, 247] width 32 height 17
click at [140, 245] on input "adept" at bounding box center [133, 248] width 14 height 14
radio input "true"
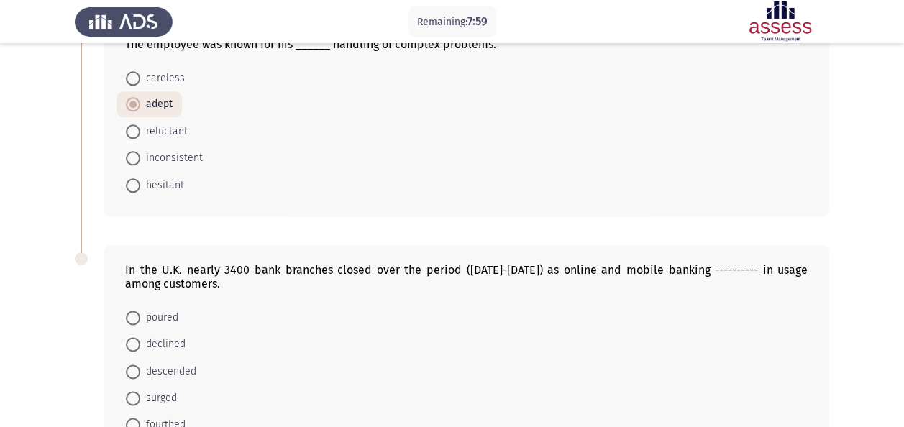
scroll to position [863, 0]
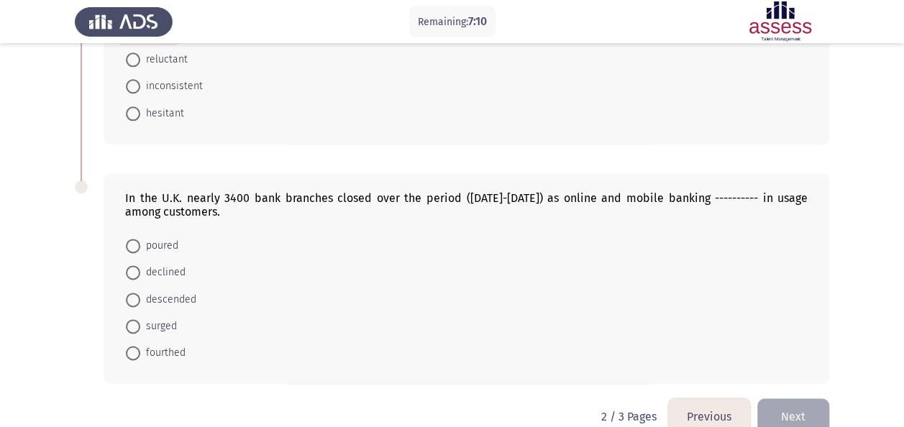
click at [143, 294] on span "descended" at bounding box center [168, 299] width 56 height 17
click at [140, 294] on input "descended" at bounding box center [133, 300] width 14 height 14
radio input "true"
click at [131, 318] on span at bounding box center [133, 325] width 14 height 14
click at [131, 318] on input "surged" at bounding box center [133, 325] width 14 height 14
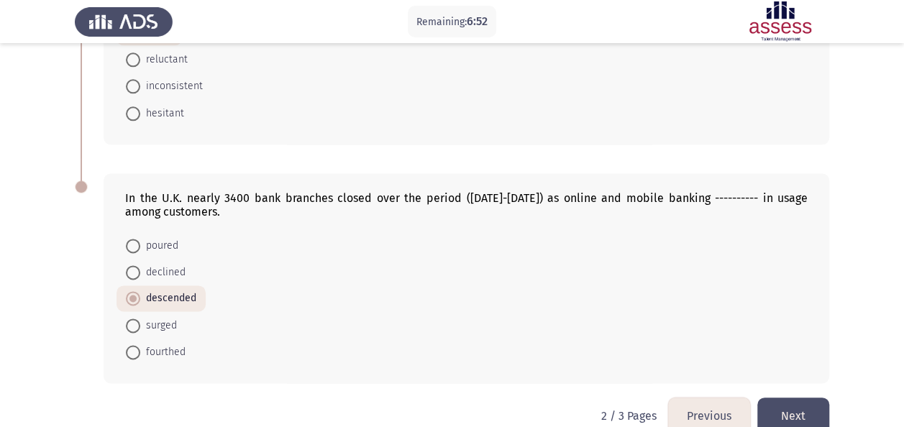
radio input "true"
click at [789, 403] on button "Next" at bounding box center [793, 416] width 72 height 37
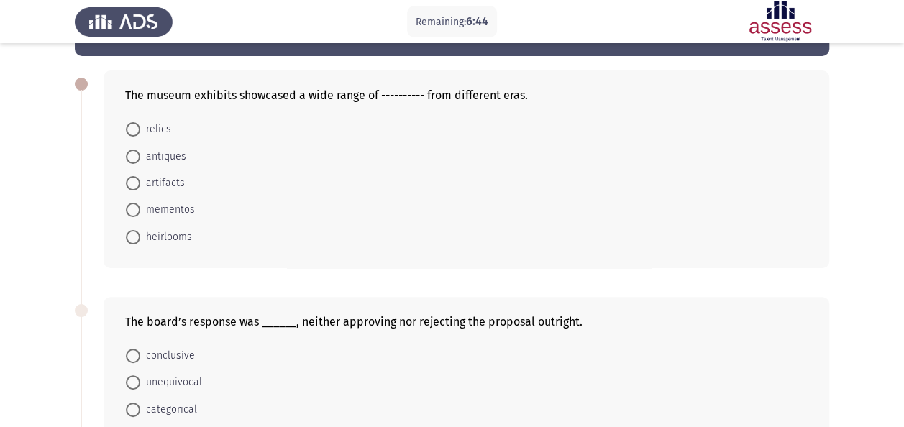
scroll to position [0, 0]
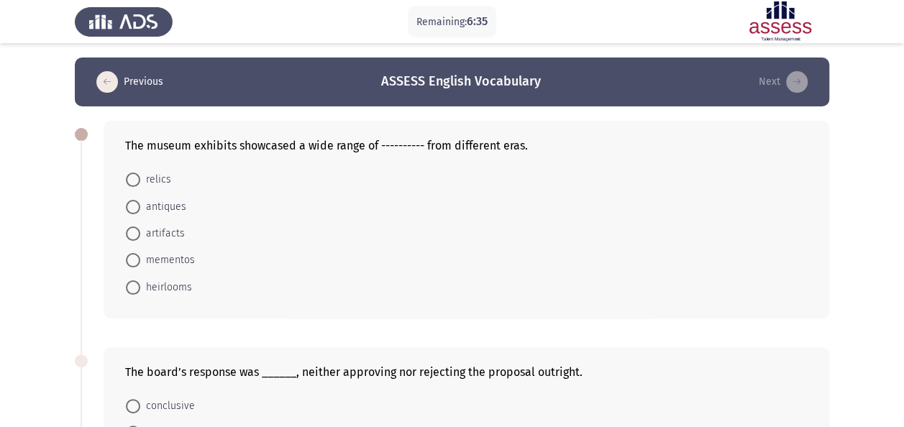
click at [150, 208] on span "antiques" at bounding box center [163, 206] width 46 height 17
click at [140, 208] on input "antiques" at bounding box center [133, 207] width 14 height 14
radio input "true"
click at [144, 233] on span "artifacts" at bounding box center [162, 232] width 45 height 17
click at [140, 233] on input "artifacts" at bounding box center [133, 233] width 14 height 14
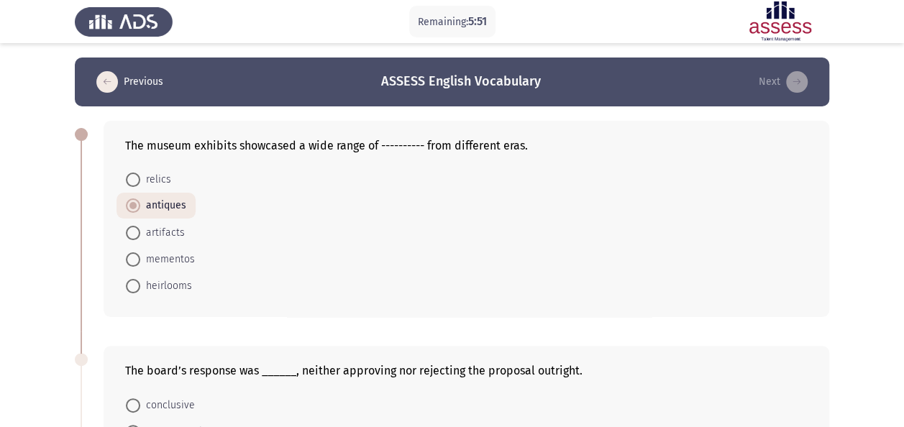
radio input "true"
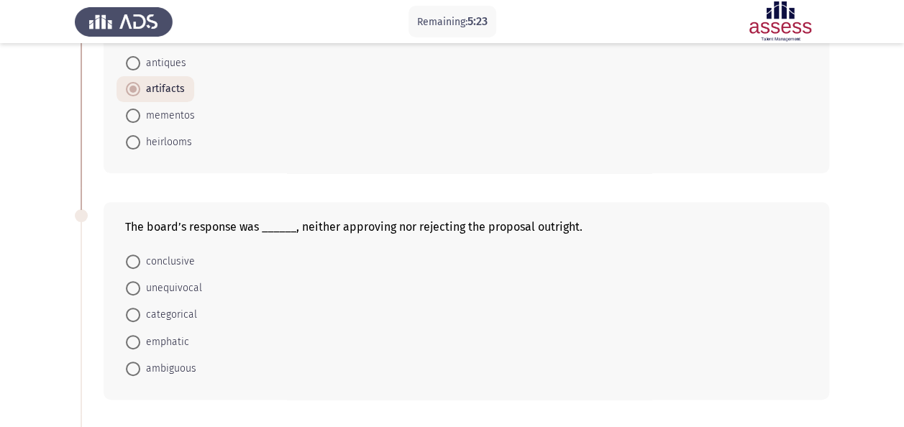
click at [135, 366] on span at bounding box center [133, 369] width 14 height 14
click at [135, 366] on input "ambiguous" at bounding box center [133, 369] width 14 height 14
radio input "true"
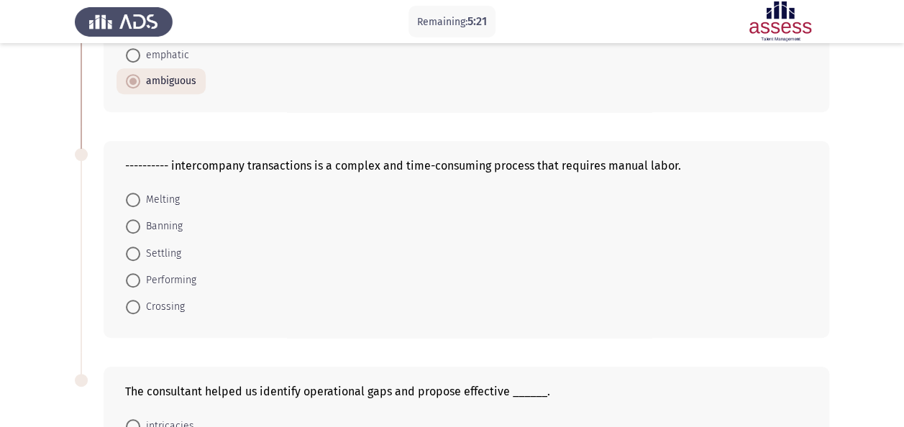
scroll to position [431, 0]
click at [138, 274] on span at bounding box center [133, 279] width 14 height 14
click at [138, 274] on input "Performing" at bounding box center [133, 279] width 14 height 14
radio input "true"
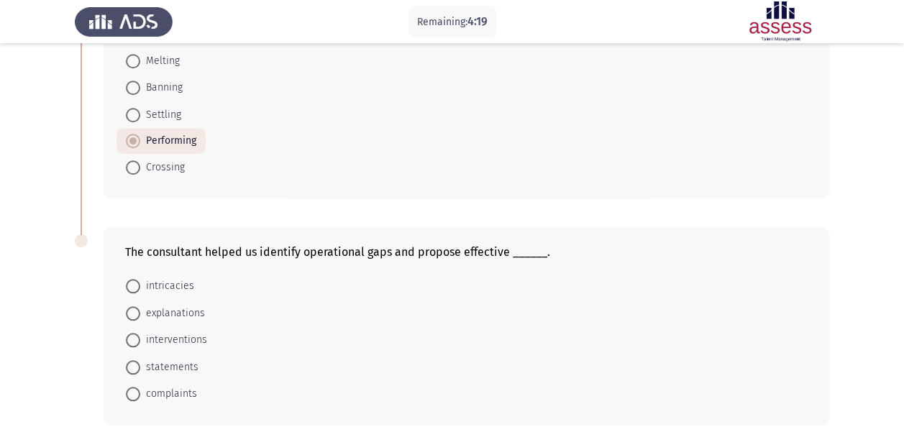
scroll to position [633, 0]
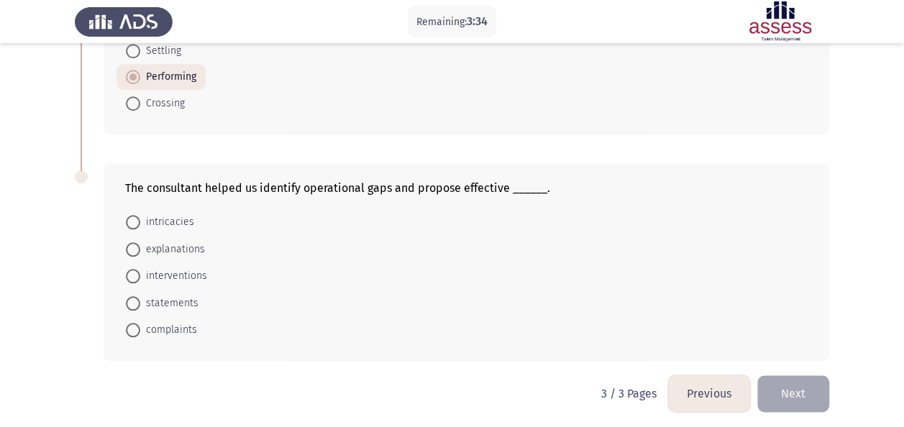
click at [140, 295] on span "statements" at bounding box center [169, 303] width 58 height 17
click at [140, 296] on input "statements" at bounding box center [133, 303] width 14 height 14
radio input "true"
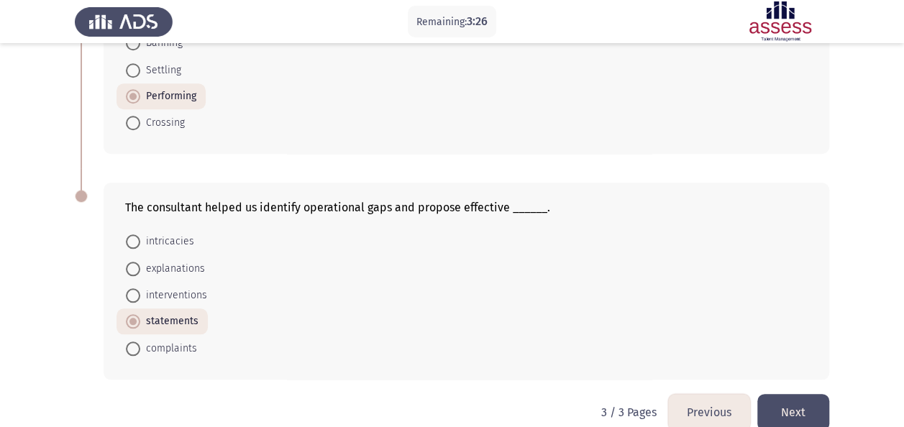
scroll to position [633, 0]
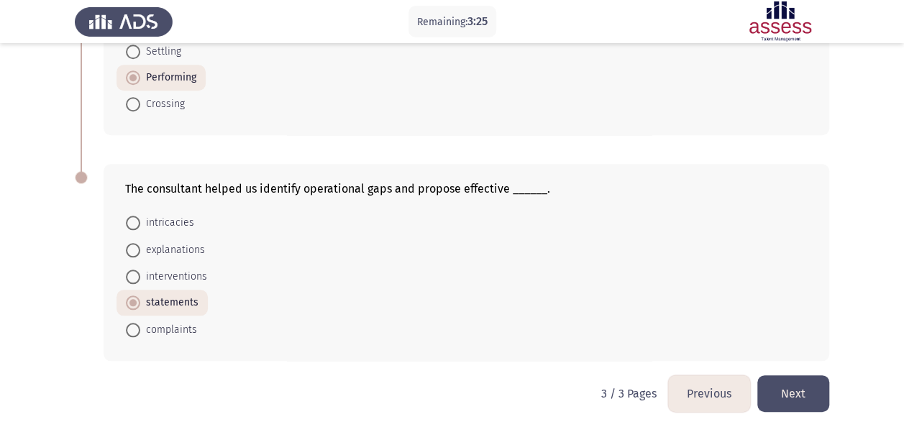
click at [697, 378] on button "Previous" at bounding box center [709, 393] width 82 height 37
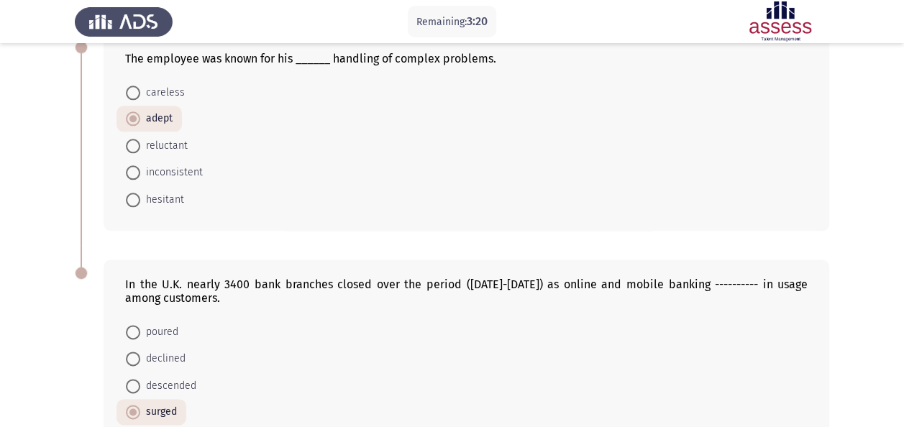
scroll to position [883, 0]
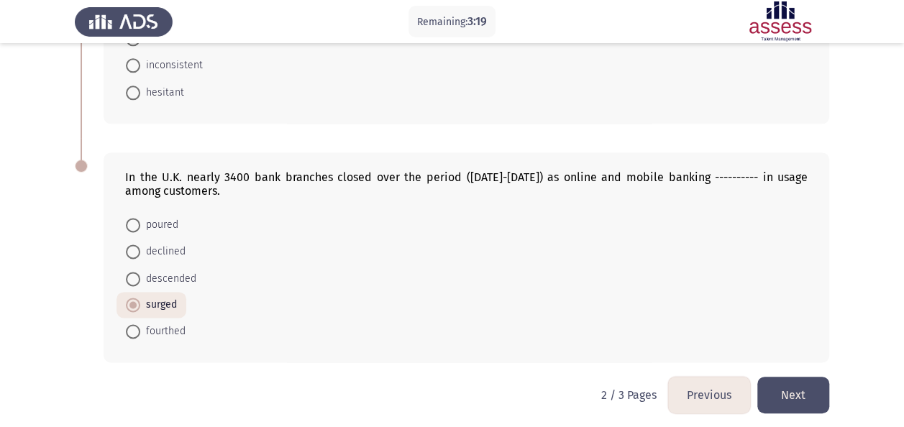
click at [703, 386] on button "Previous" at bounding box center [709, 395] width 82 height 37
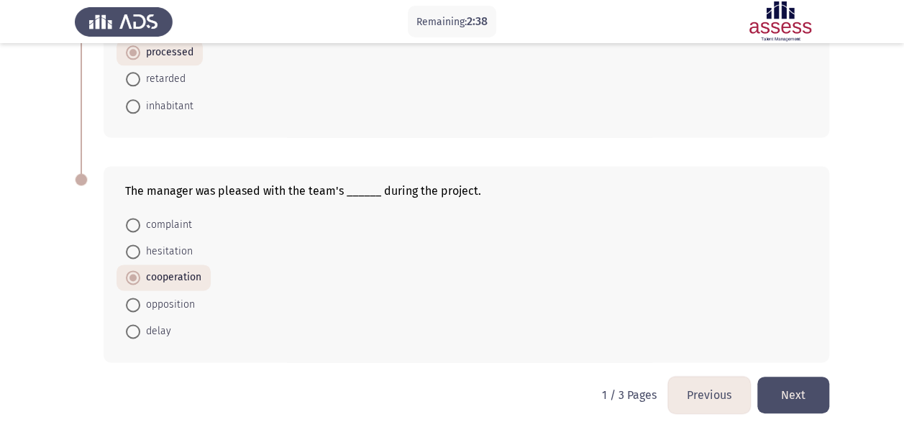
click at [798, 388] on button "Next" at bounding box center [793, 395] width 72 height 37
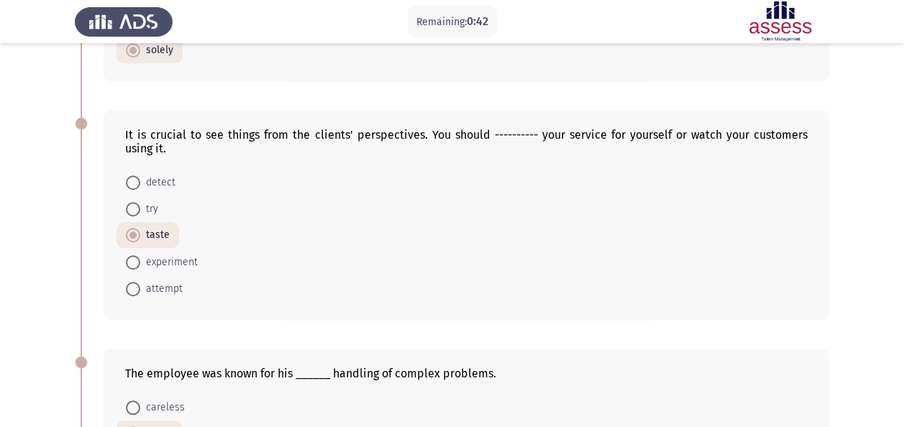
scroll to position [431, 0]
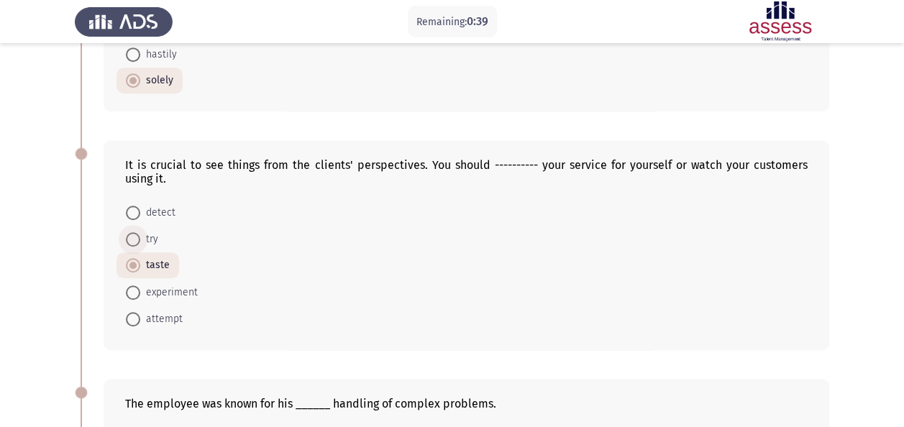
click at [135, 232] on span at bounding box center [133, 239] width 14 height 14
click at [135, 232] on input "try" at bounding box center [133, 239] width 14 height 14
radio input "true"
click at [175, 288] on span "experiment" at bounding box center [169, 292] width 58 height 17
click at [140, 288] on input "experiment" at bounding box center [133, 292] width 14 height 14
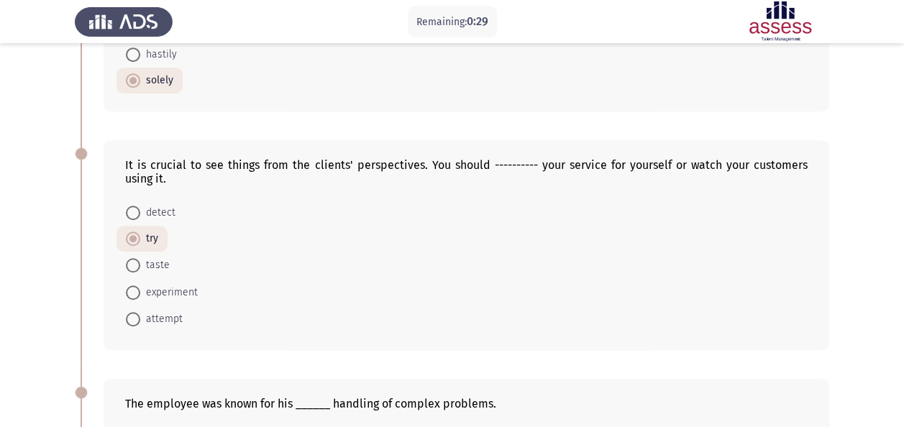
radio input "true"
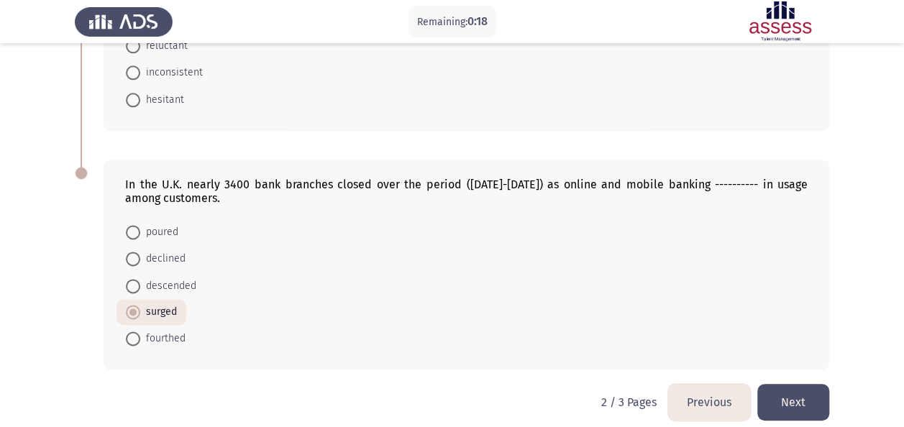
scroll to position [883, 0]
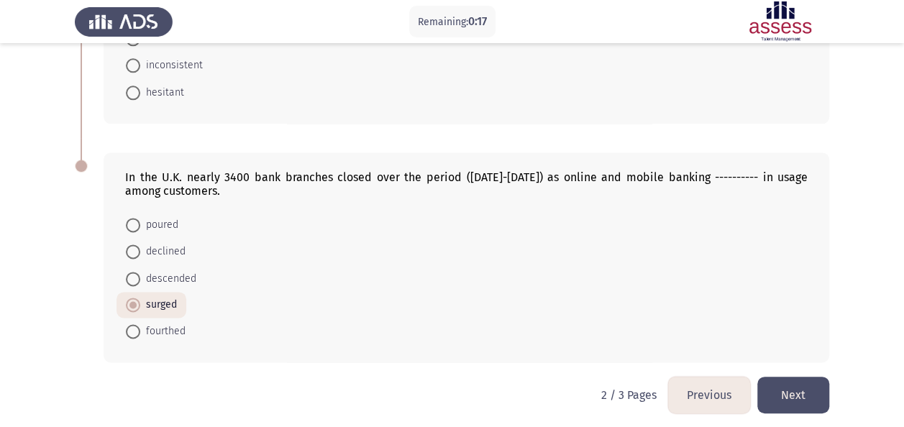
click at [781, 385] on button "Next" at bounding box center [793, 395] width 72 height 37
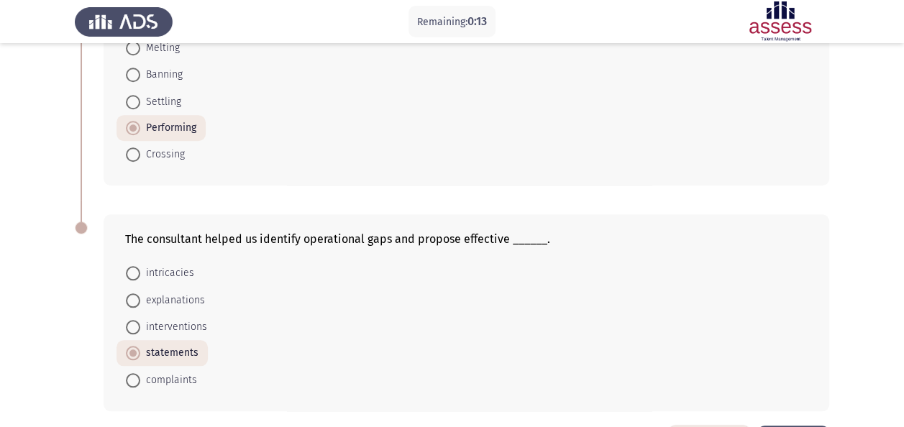
scroll to position [633, 0]
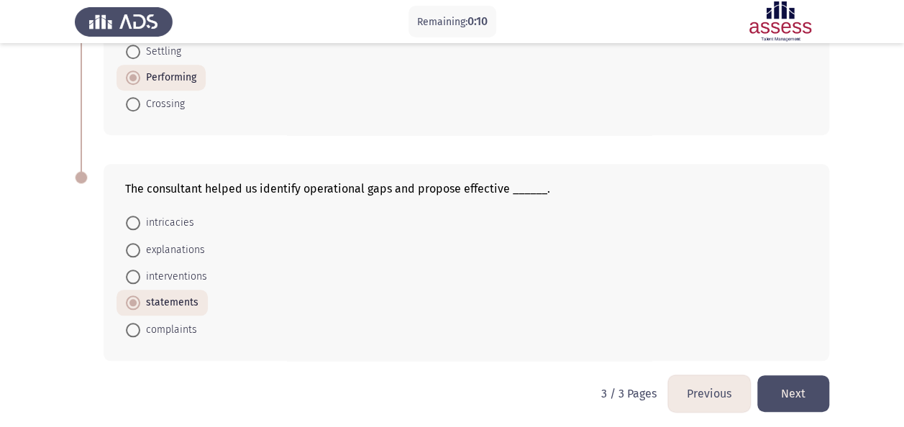
click at [799, 393] on button "Next" at bounding box center [793, 393] width 72 height 37
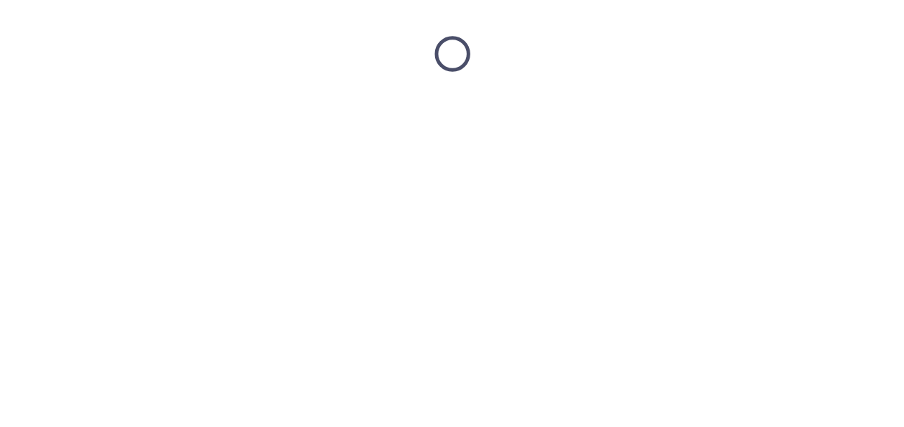
scroll to position [0, 0]
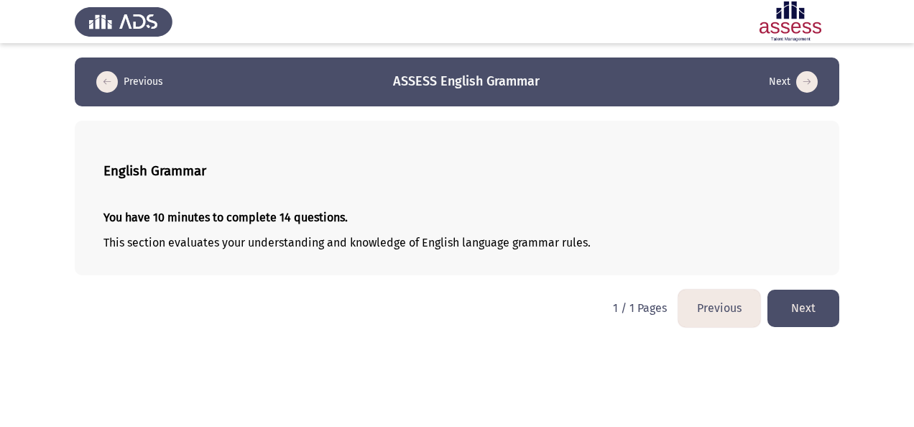
click at [812, 310] on button "Next" at bounding box center [804, 308] width 72 height 37
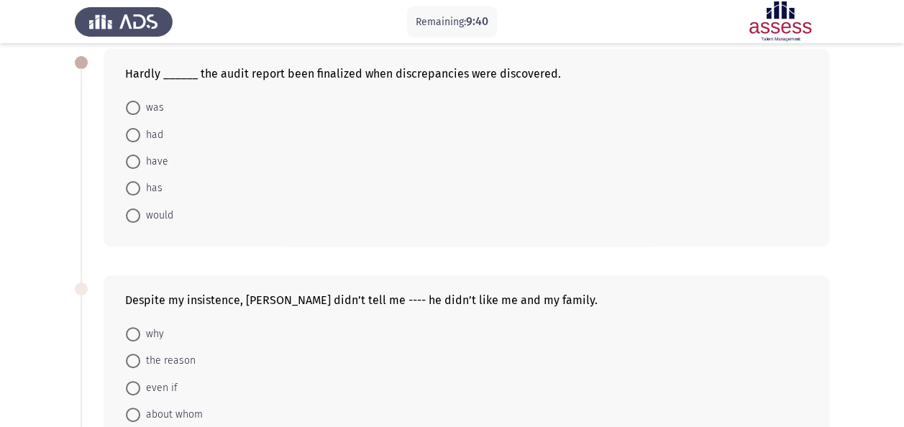
scroll to position [144, 0]
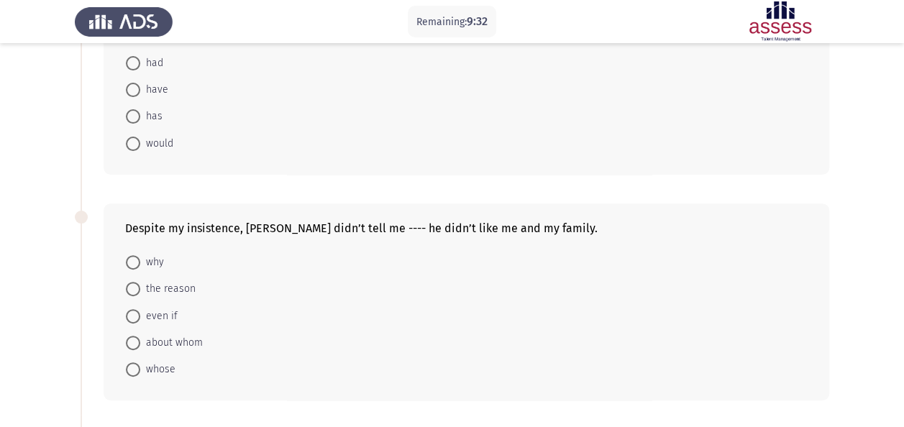
click at [160, 263] on span "why" at bounding box center [152, 262] width 24 height 17
click at [140, 263] on input "why" at bounding box center [133, 262] width 14 height 14
radio input "true"
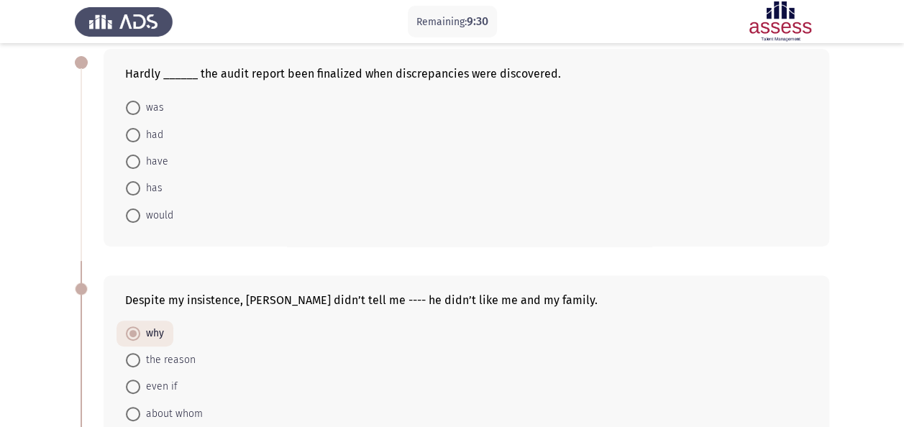
scroll to position [0, 0]
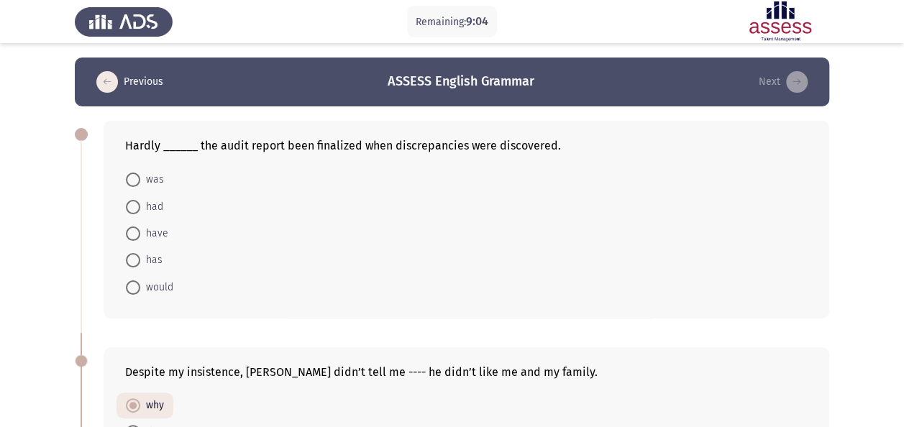
click at [138, 207] on span at bounding box center [133, 207] width 14 height 14
click at [138, 207] on input "had" at bounding box center [133, 207] width 14 height 14
radio input "true"
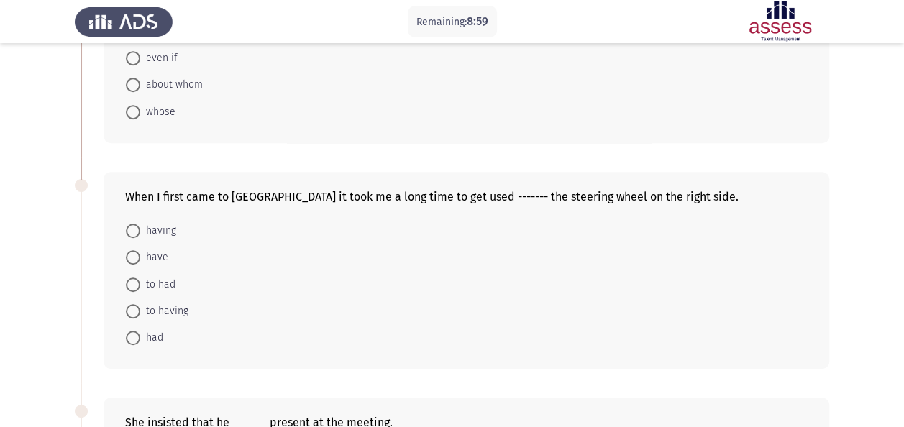
scroll to position [431, 0]
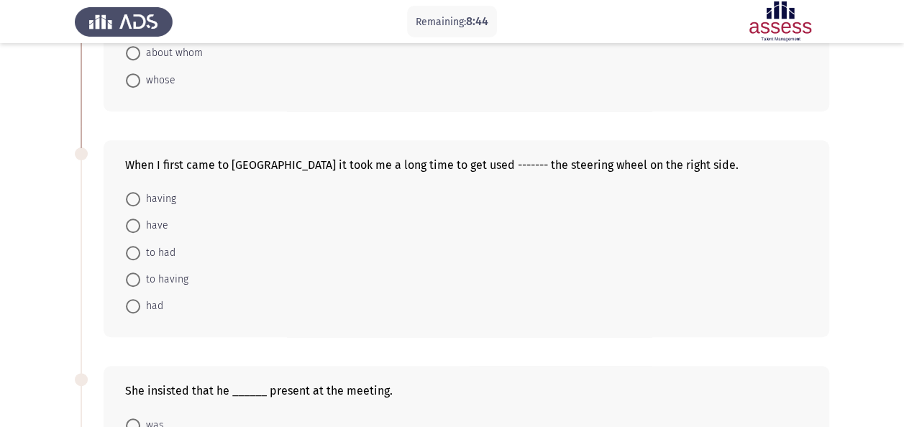
click at [151, 196] on span "having" at bounding box center [158, 199] width 36 height 17
click at [140, 196] on input "having" at bounding box center [133, 199] width 14 height 14
radio input "true"
click at [149, 230] on mat-radio-button "have" at bounding box center [146, 224] width 61 height 27
click at [148, 224] on span "have" at bounding box center [154, 224] width 28 height 17
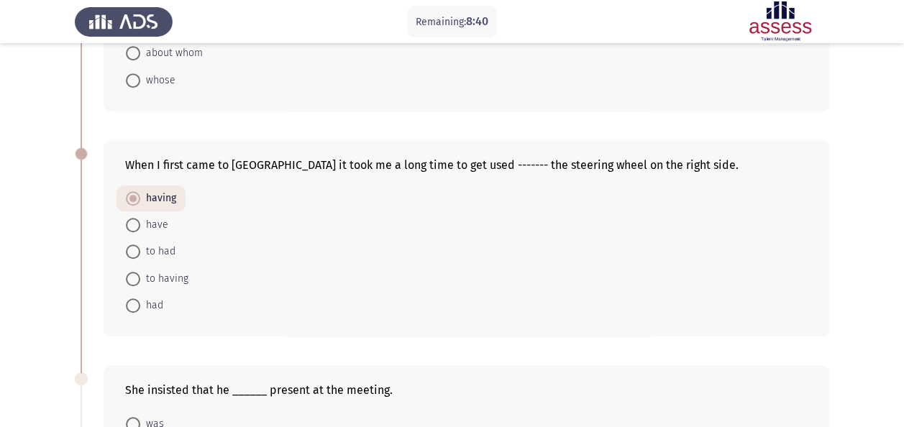
click at [140, 224] on input "have" at bounding box center [133, 225] width 14 height 14
radio input "true"
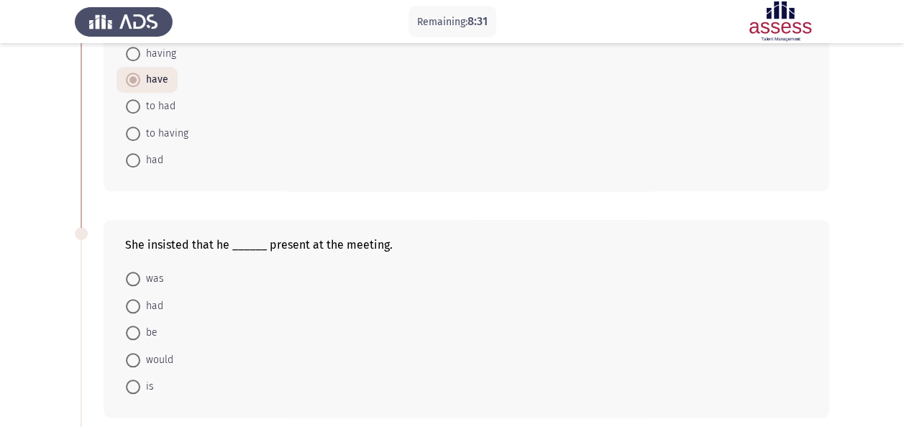
scroll to position [647, 0]
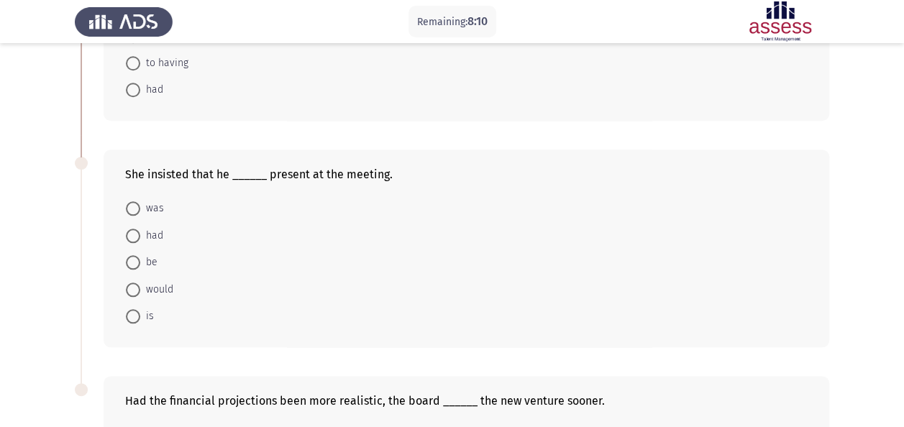
click at [137, 262] on span at bounding box center [133, 262] width 14 height 14
click at [137, 262] on input "be" at bounding box center [133, 262] width 14 height 14
radio input "true"
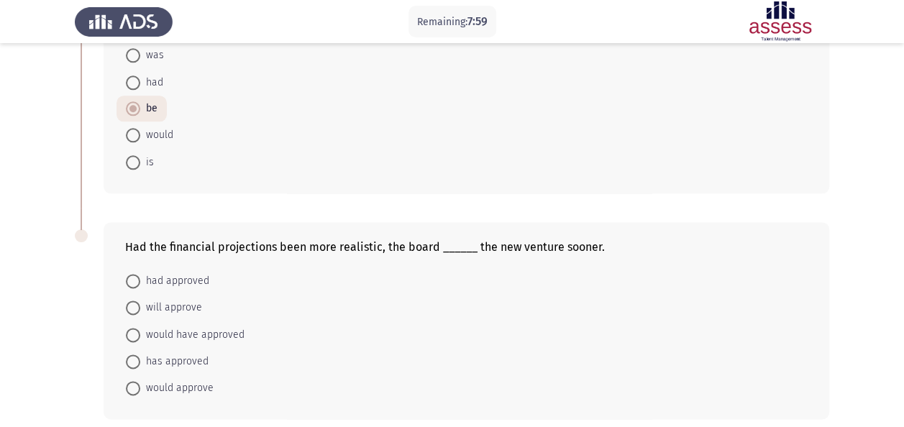
scroll to position [857, 0]
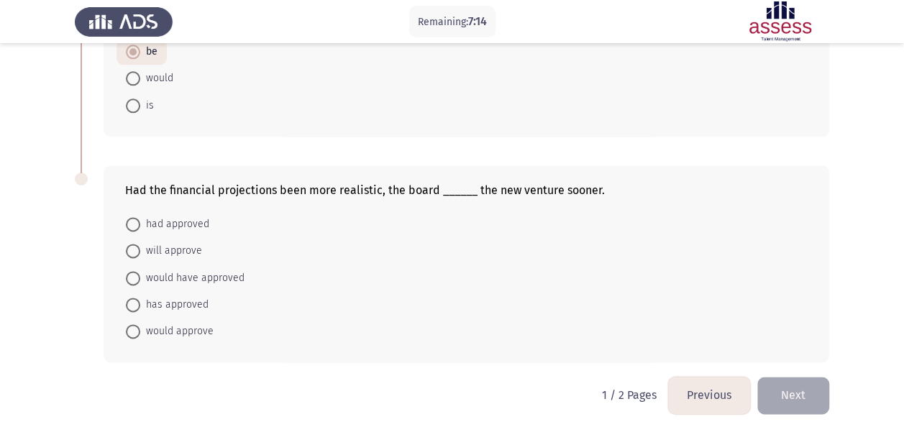
click at [152, 242] on span "will approve" at bounding box center [171, 250] width 62 height 17
click at [140, 244] on input "will approve" at bounding box center [133, 251] width 14 height 14
radio input "true"
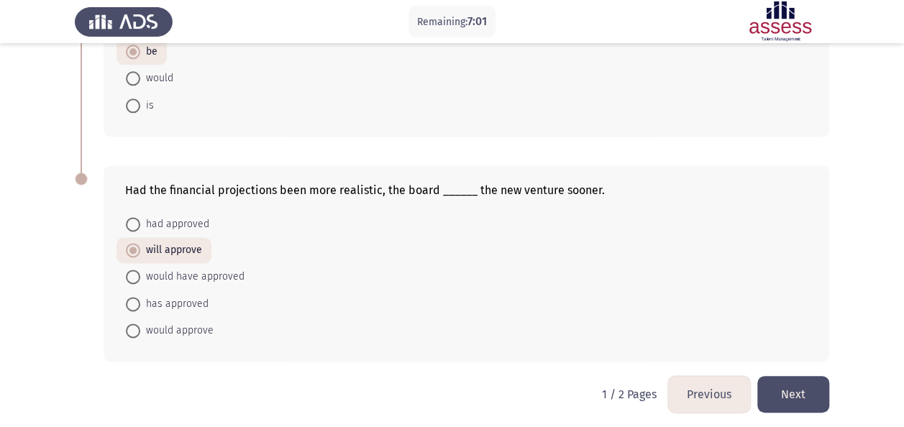
click at [170, 323] on span "would approve" at bounding box center [176, 330] width 73 height 17
click at [140, 323] on input "would approve" at bounding box center [133, 330] width 14 height 14
radio input "true"
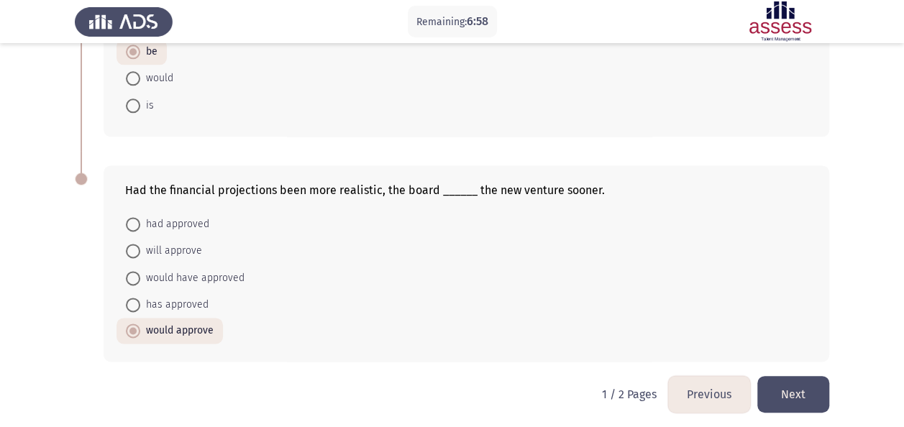
click at [805, 388] on button "Next" at bounding box center [793, 394] width 72 height 37
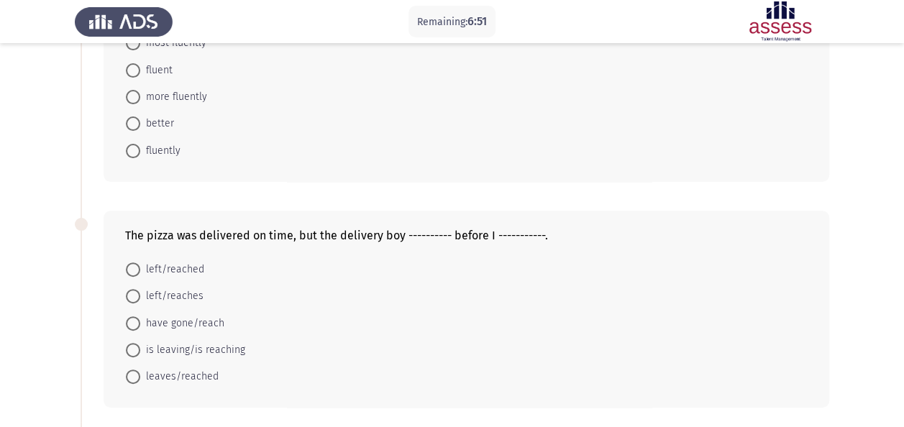
scroll to position [0, 0]
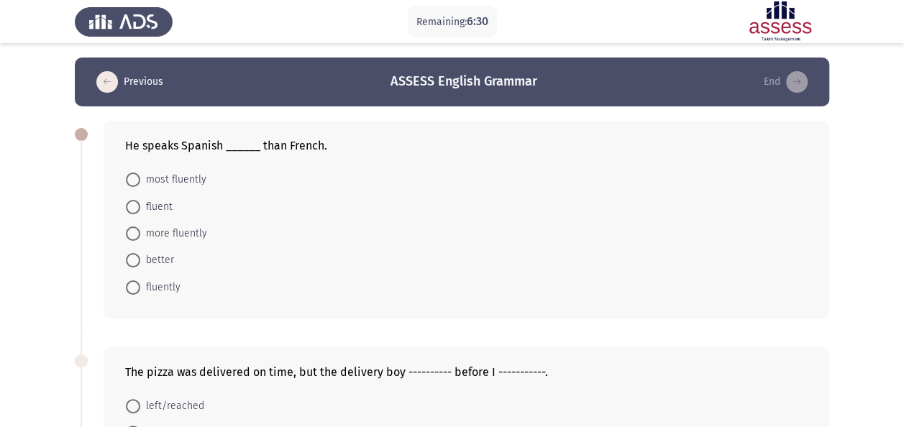
click at [151, 258] on span "better" at bounding box center [157, 260] width 34 height 17
click at [140, 258] on input "better" at bounding box center [133, 260] width 14 height 14
radio input "true"
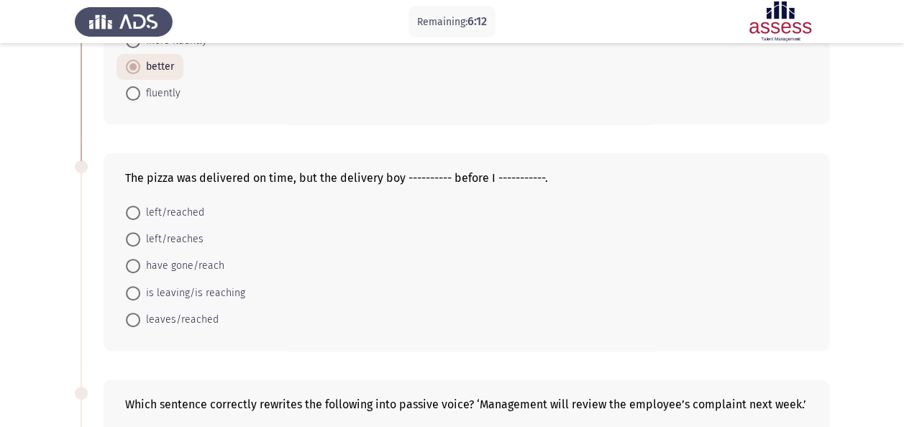
scroll to position [216, 0]
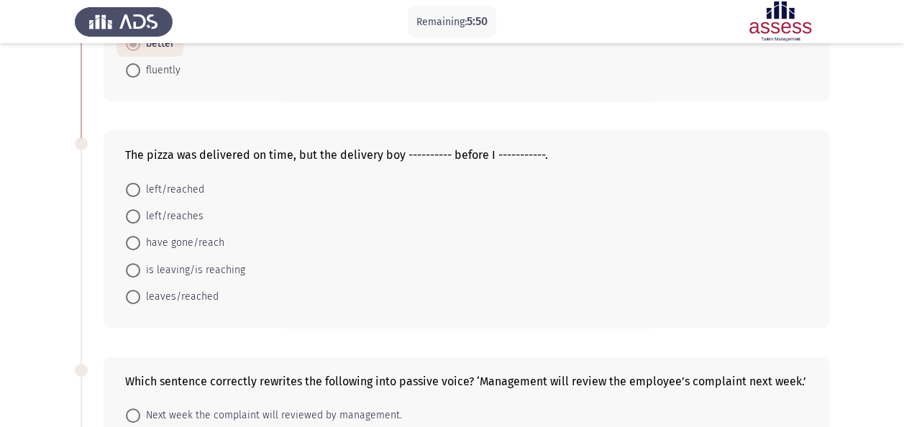
click at [160, 243] on span "have gone/reach" at bounding box center [182, 242] width 84 height 17
click at [140, 243] on input "have gone/reach" at bounding box center [133, 243] width 14 height 14
radio input "true"
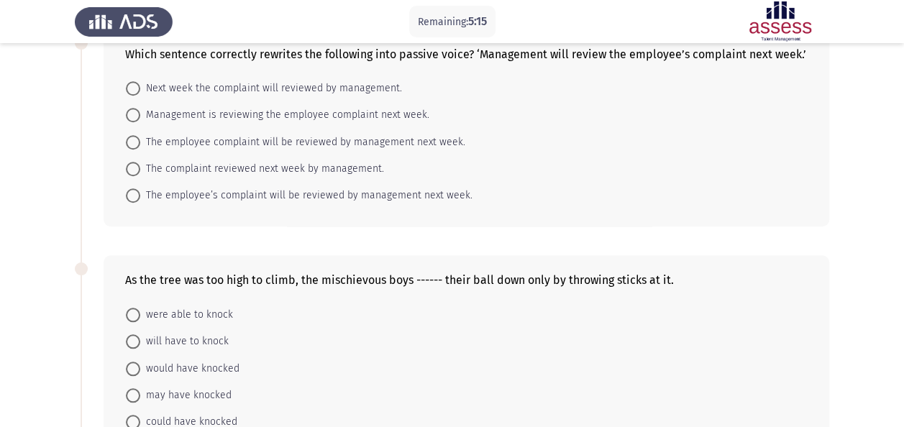
scroll to position [575, 0]
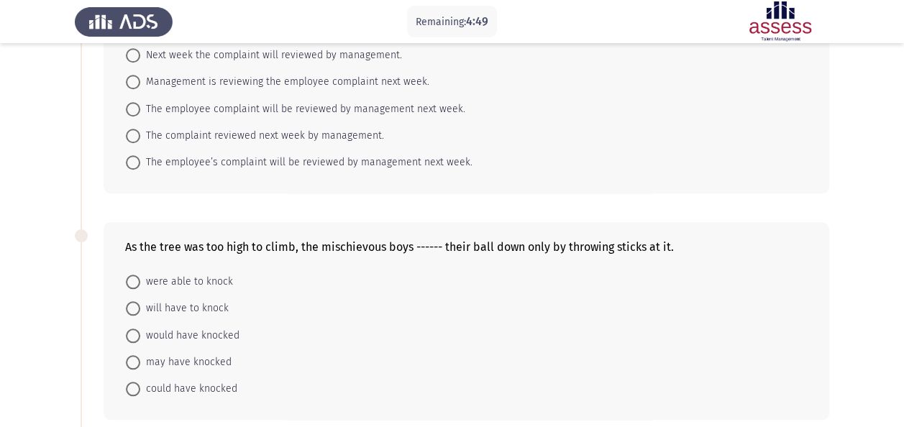
click at [191, 301] on span "will have to knock" at bounding box center [184, 308] width 88 height 17
click at [140, 301] on input "will have to knock" at bounding box center [133, 308] width 14 height 14
radio input "true"
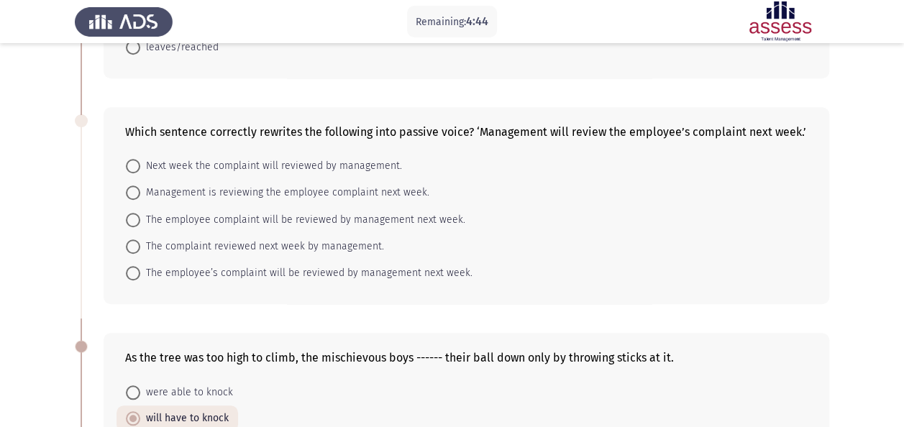
scroll to position [431, 0]
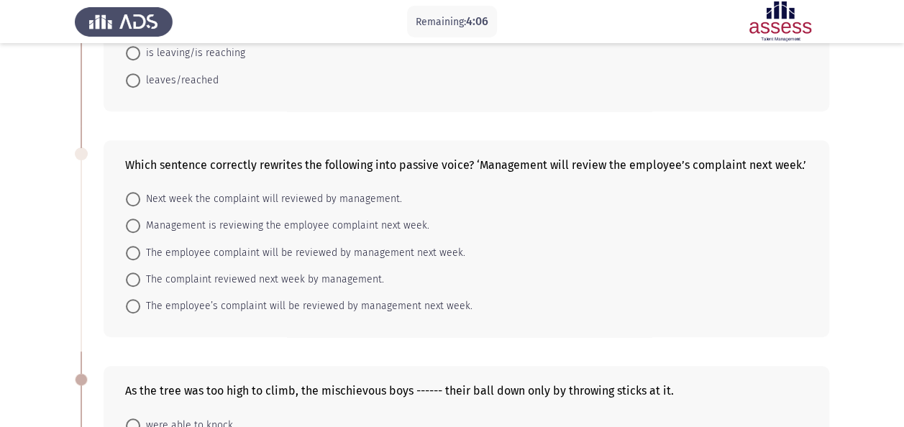
click at [138, 253] on span at bounding box center [133, 253] width 14 height 14
click at [138, 253] on input "The employee complaint will be reviewed by management next week." at bounding box center [133, 253] width 14 height 14
radio input "true"
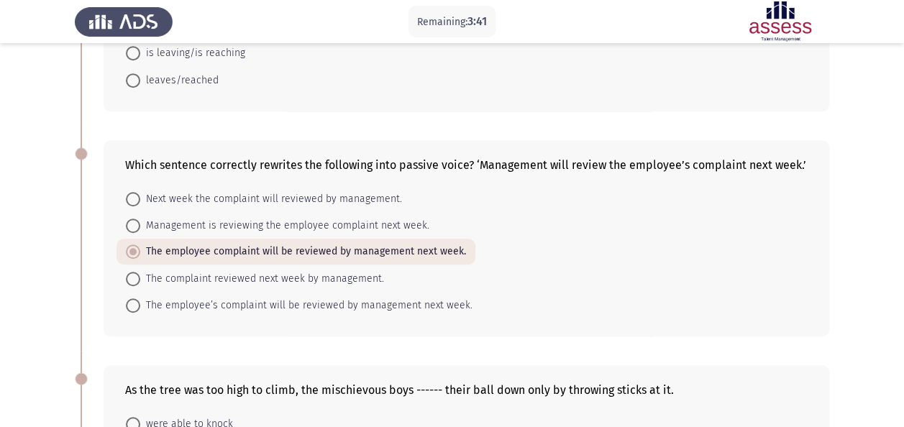
click at [134, 303] on span at bounding box center [133, 305] width 14 height 14
click at [134, 303] on input "The employee’s complaint will be reviewed by management next week." at bounding box center [133, 305] width 14 height 14
radio input "true"
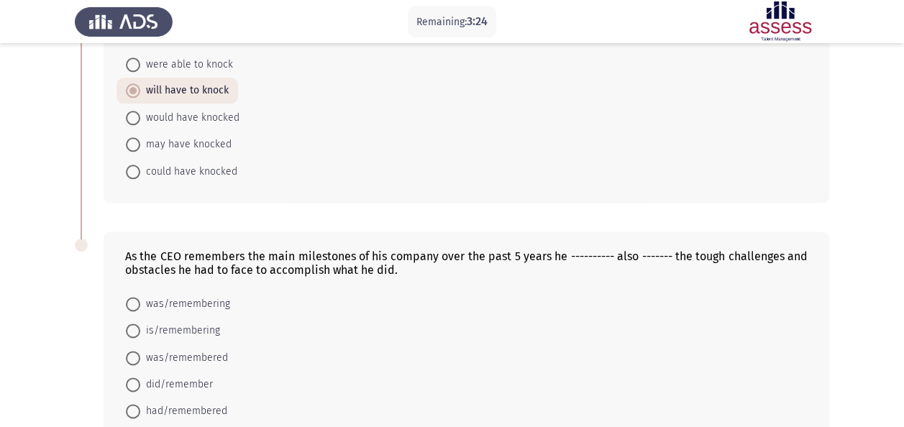
scroll to position [863, 0]
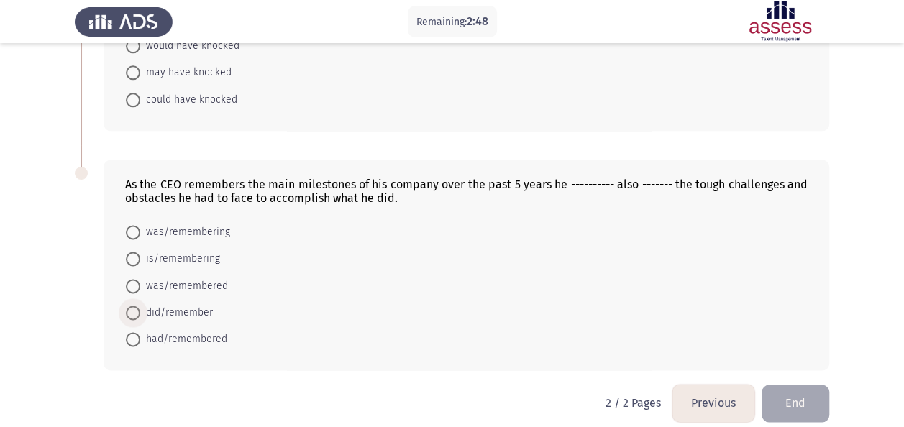
click at [134, 310] on span at bounding box center [133, 313] width 14 height 14
click at [134, 310] on input "did/remember" at bounding box center [133, 313] width 14 height 14
radio input "true"
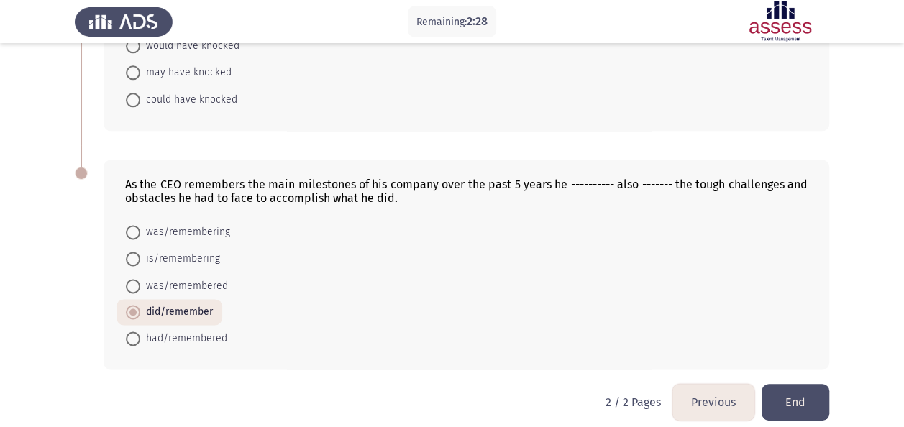
click at [704, 398] on button "Previous" at bounding box center [713, 402] width 82 height 37
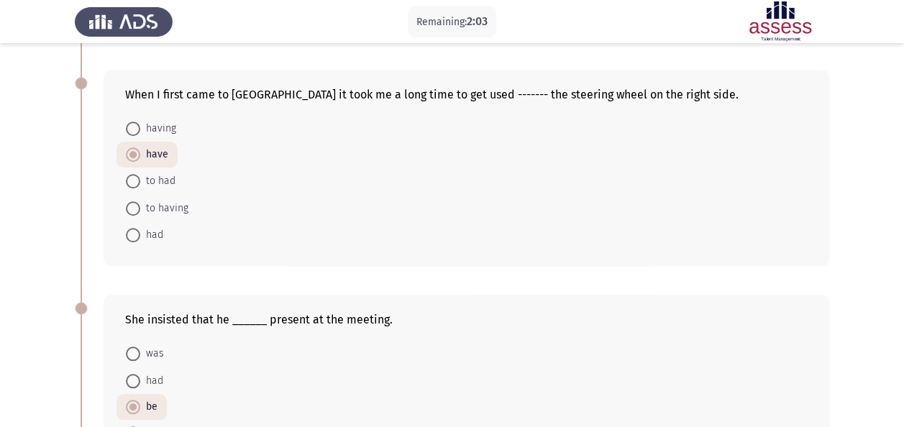
scroll to position [431, 0]
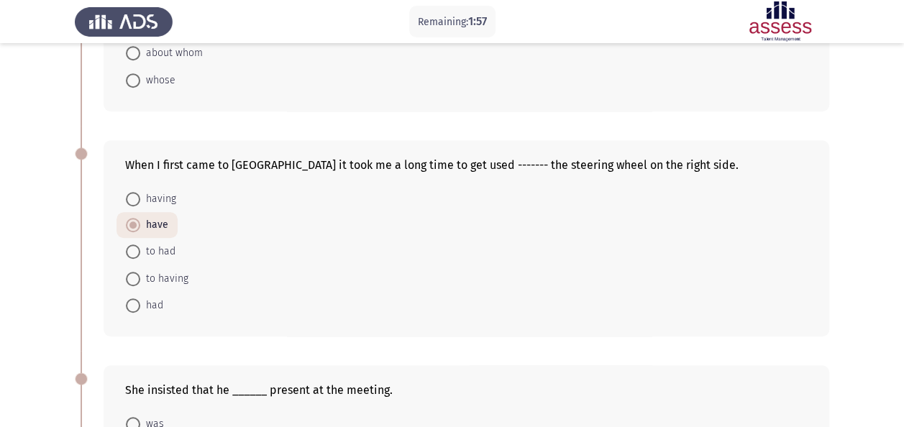
click at [162, 200] on span "having" at bounding box center [158, 199] width 36 height 17
click at [140, 200] on input "having" at bounding box center [133, 199] width 14 height 14
radio input "true"
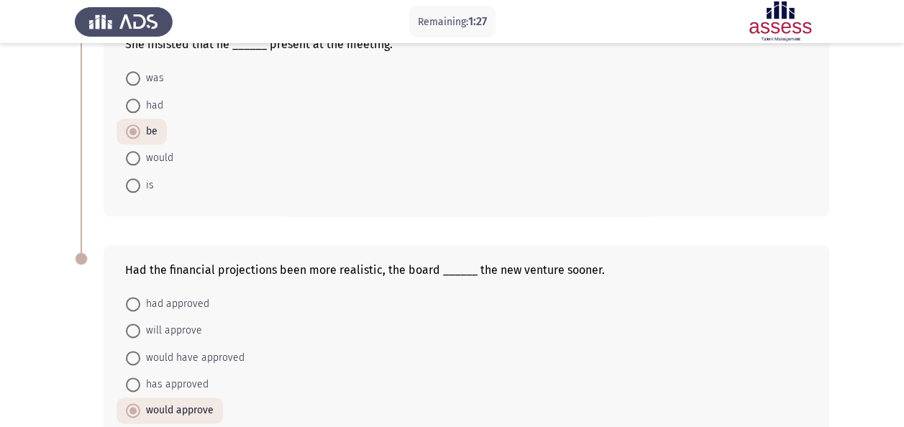
scroll to position [857, 0]
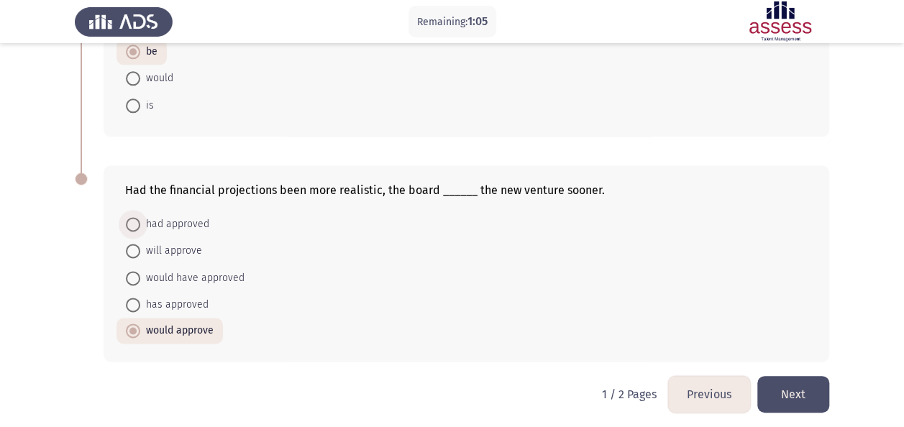
click at [187, 223] on span "had approved" at bounding box center [174, 224] width 69 height 17
click at [140, 223] on input "had approved" at bounding box center [133, 224] width 14 height 14
radio input "true"
click at [181, 323] on span "would approve" at bounding box center [176, 330] width 73 height 17
click at [140, 323] on input "would approve" at bounding box center [133, 330] width 14 height 14
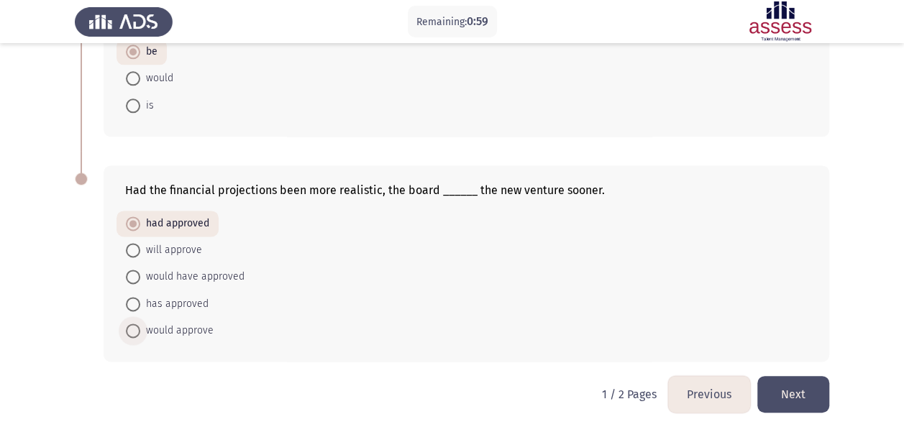
radio input "true"
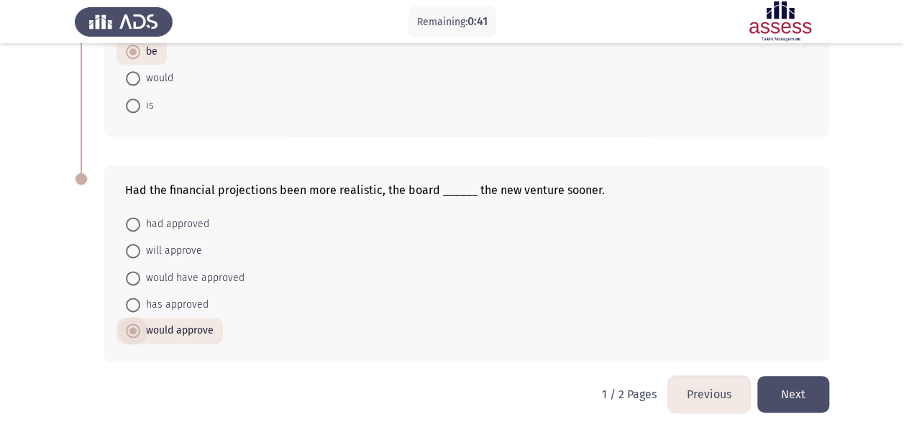
click at [169, 322] on span "would approve" at bounding box center [176, 330] width 73 height 17
click at [140, 323] on input "would approve" at bounding box center [133, 330] width 14 height 14
click at [791, 385] on button "Next" at bounding box center [793, 394] width 72 height 37
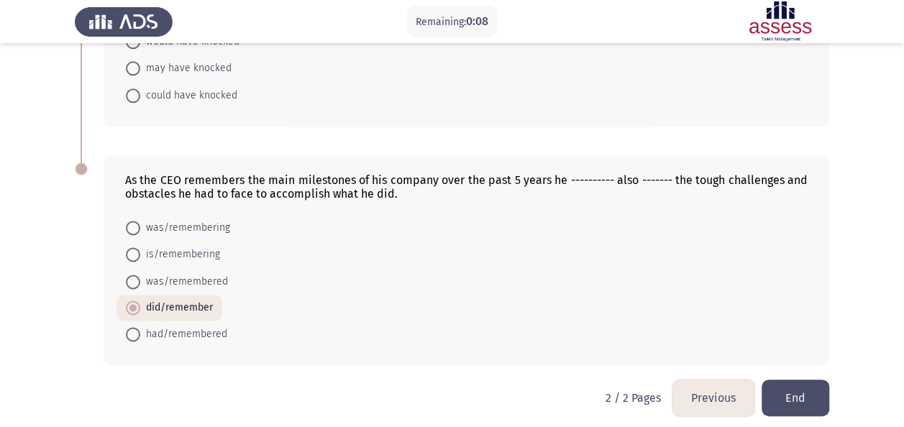
scroll to position [870, 0]
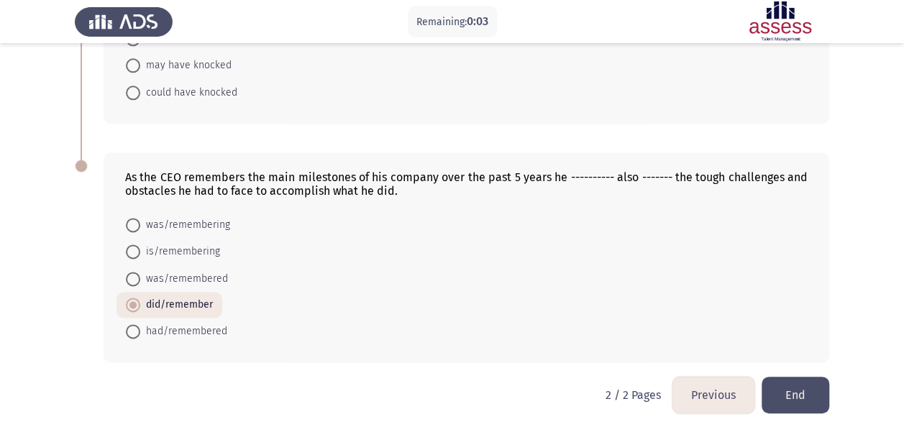
click at [803, 393] on button "End" at bounding box center [795, 395] width 68 height 37
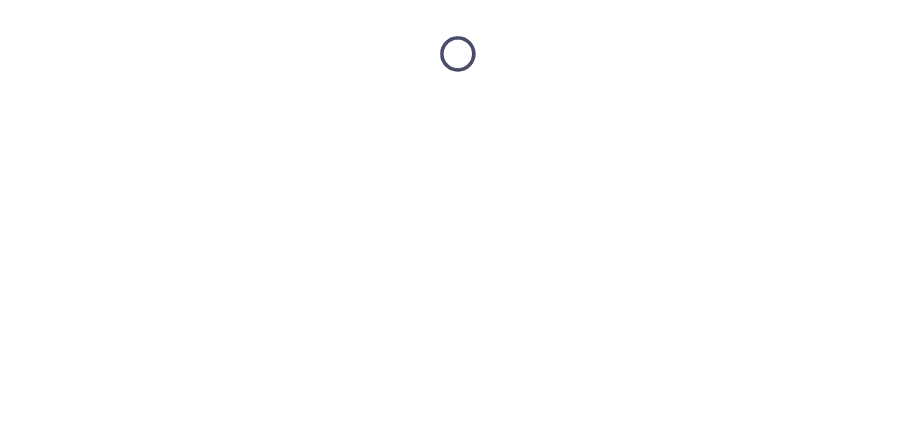
scroll to position [0, 0]
